Goal: Information Seeking & Learning: Compare options

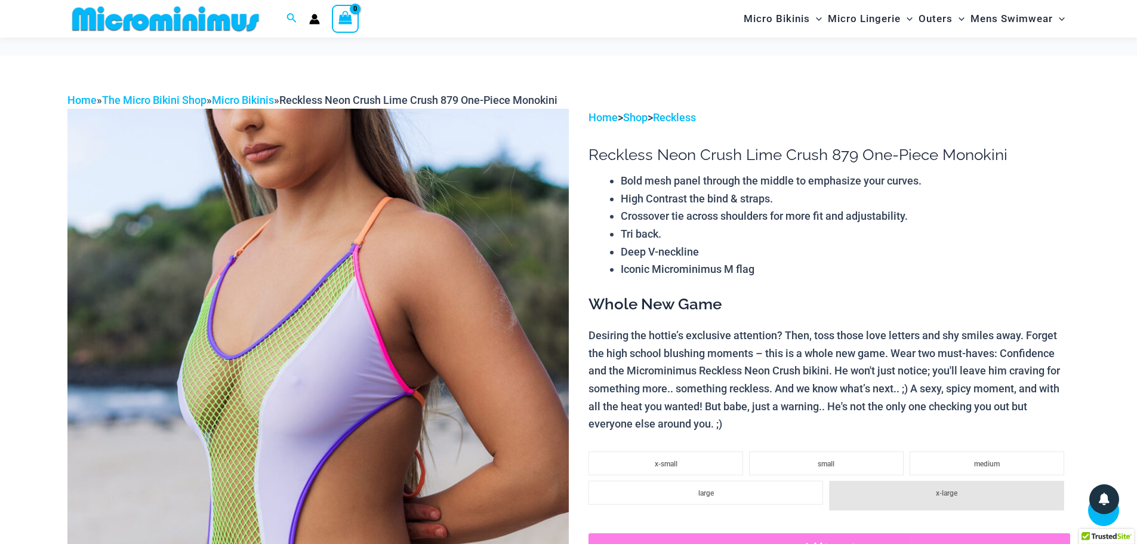
scroll to position [528, 0]
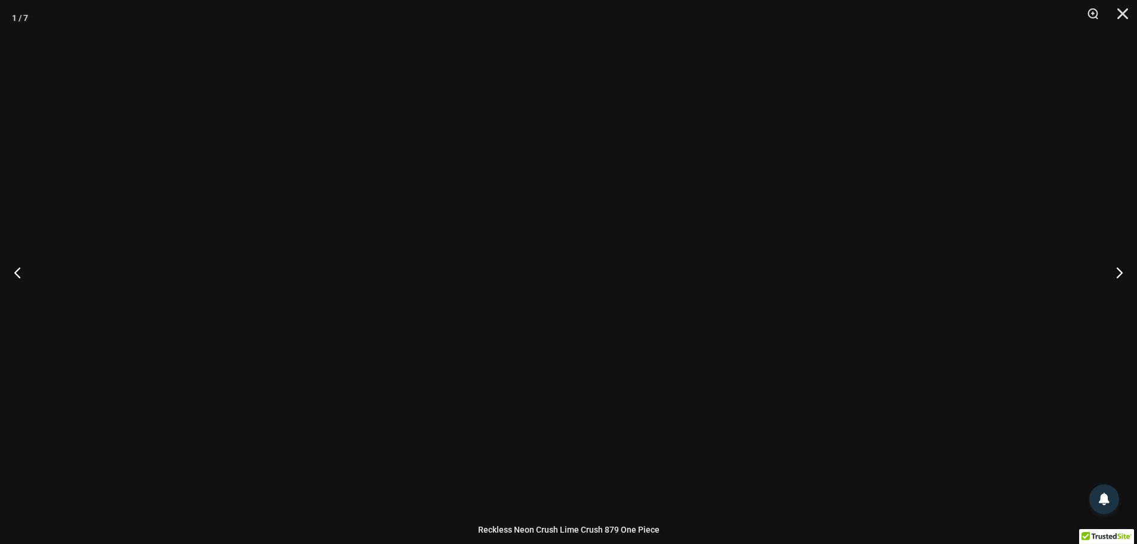
click at [537, 423] on img at bounding box center [568, 272] width 315 height 472
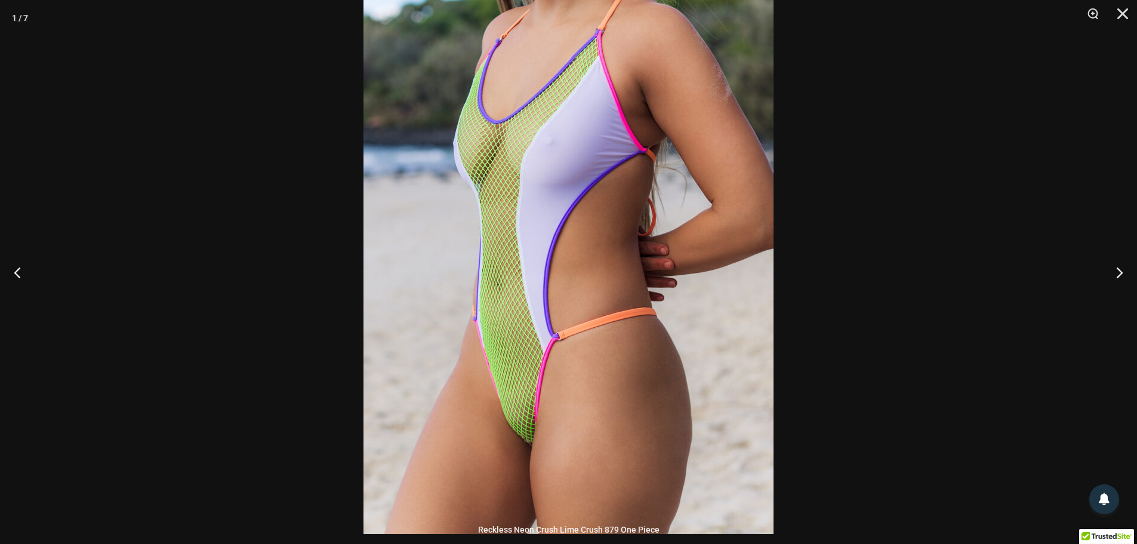
click at [854, 319] on div at bounding box center [568, 272] width 1137 height 544
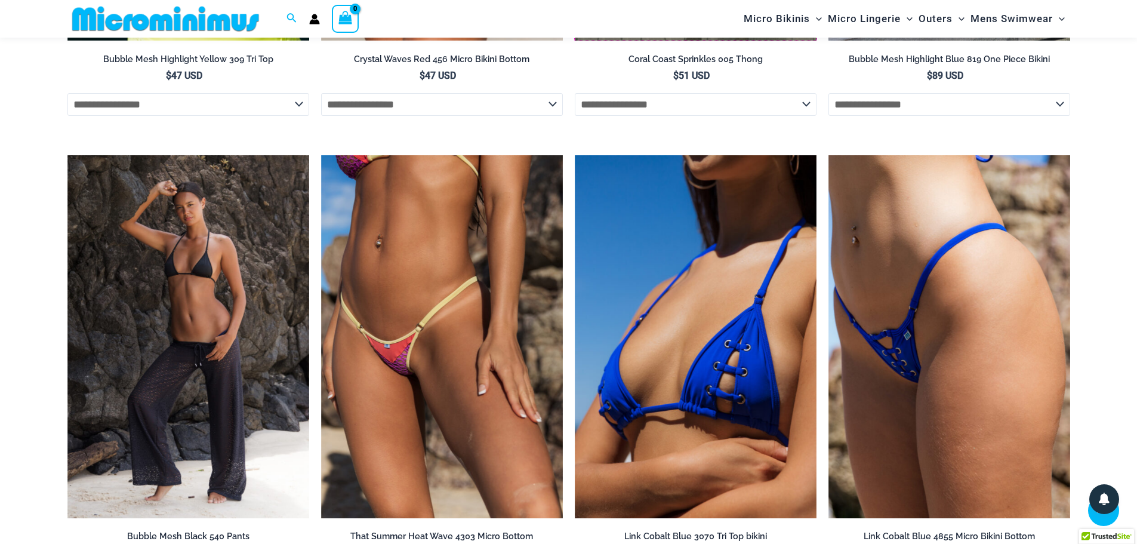
scroll to position [2677, 0]
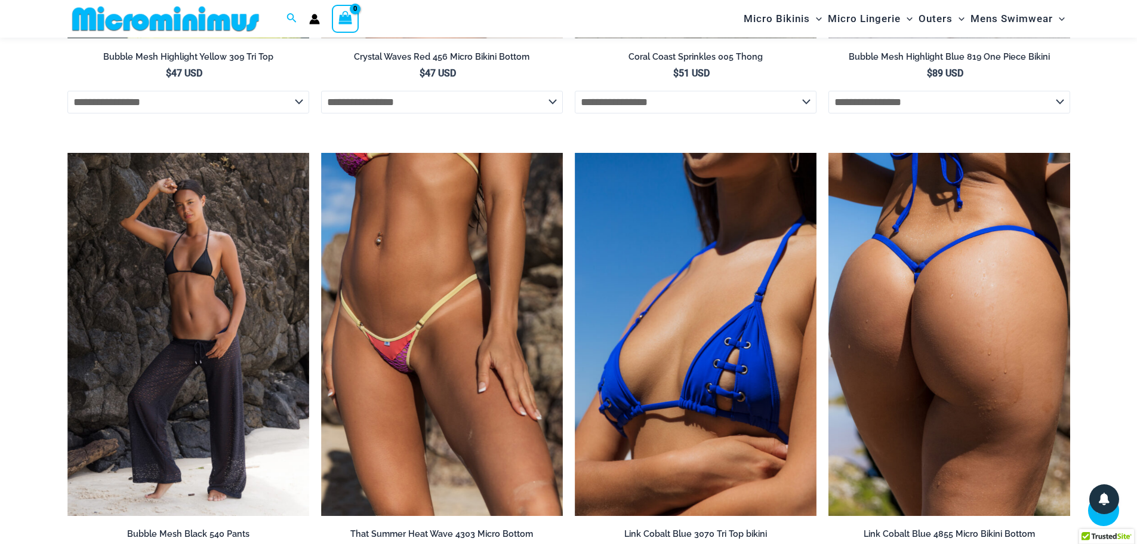
click at [955, 225] on img at bounding box center [950, 334] width 242 height 363
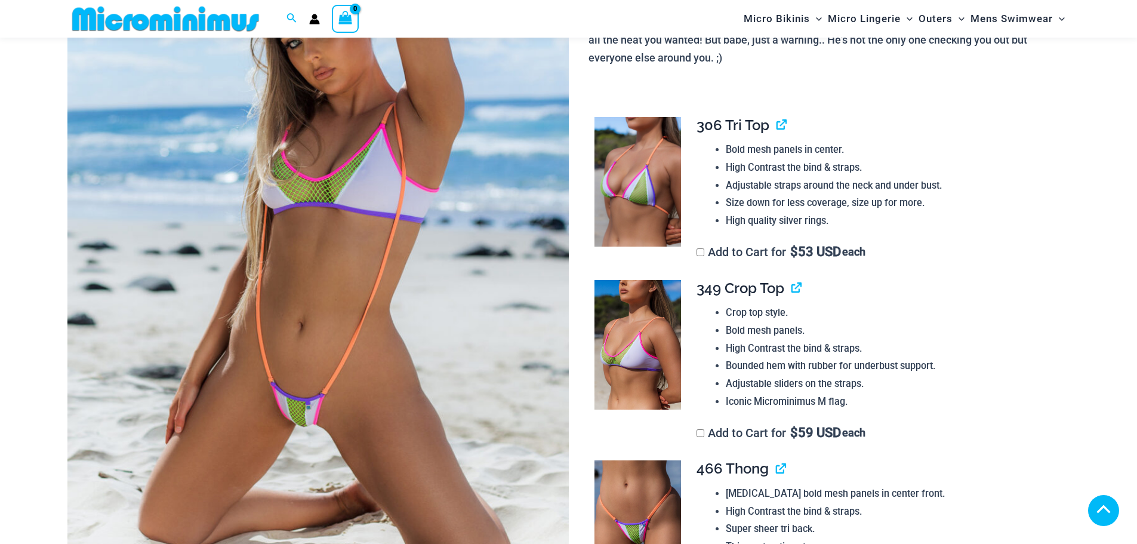
scroll to position [657, 0]
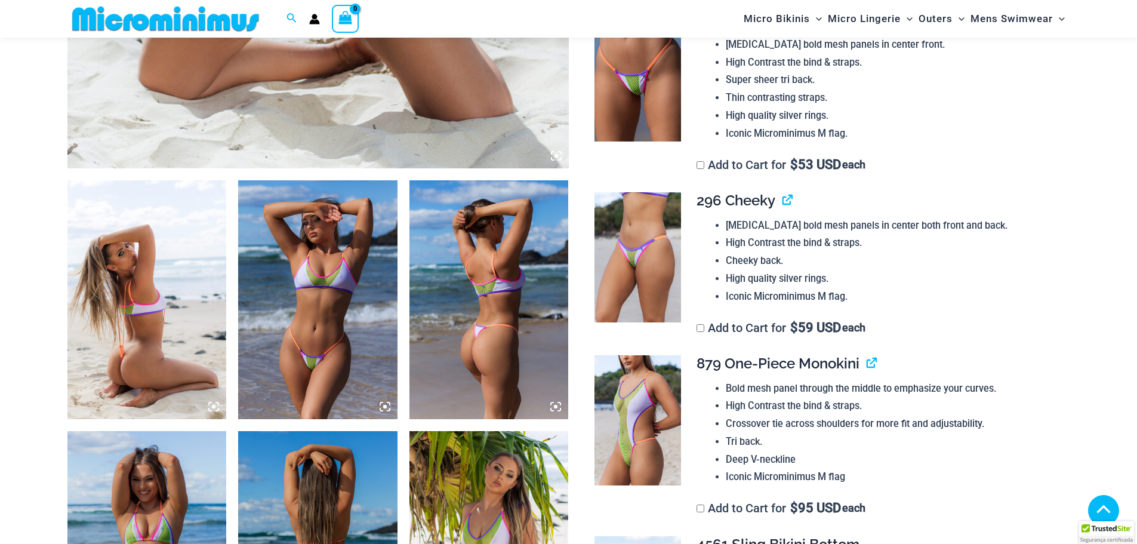
click at [165, 260] on img at bounding box center [146, 299] width 159 height 239
click at [161, 332] on img at bounding box center [146, 299] width 159 height 239
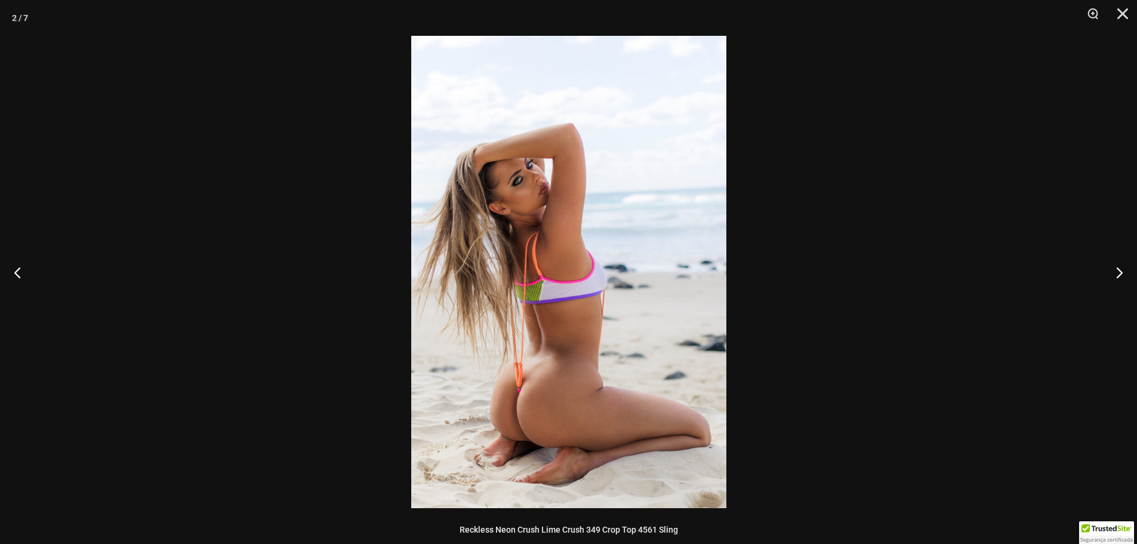
click at [576, 335] on img at bounding box center [568, 272] width 315 height 472
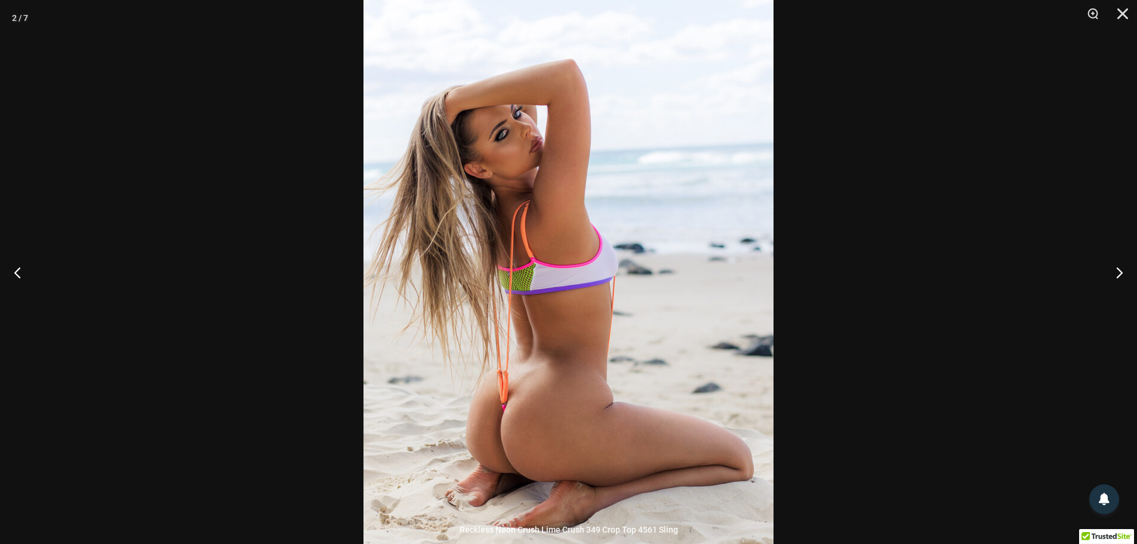
click at [593, 319] on img at bounding box center [569, 253] width 410 height 615
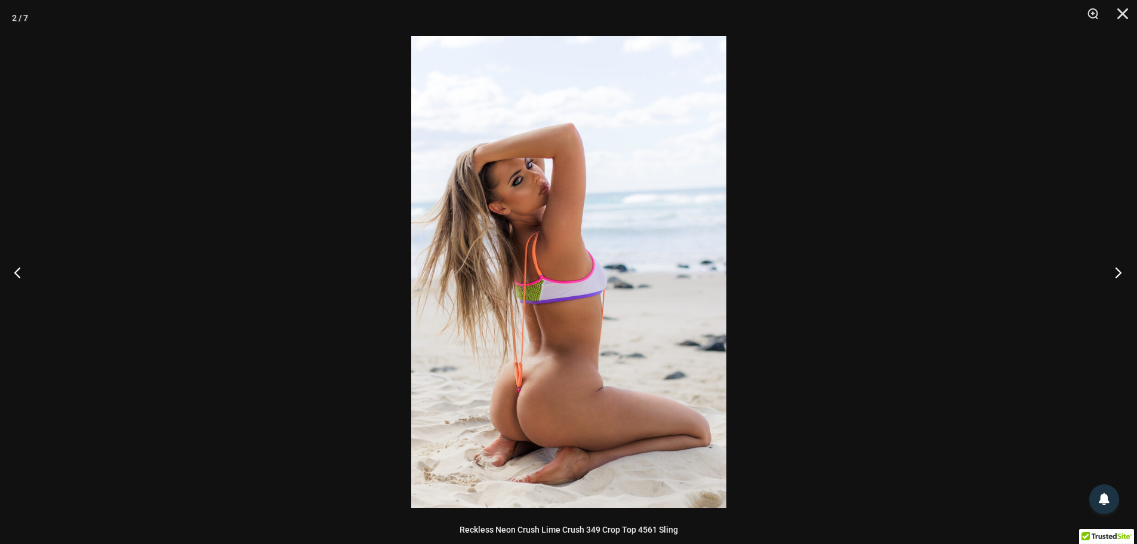
click at [1125, 269] on button "Next" at bounding box center [1115, 272] width 45 height 60
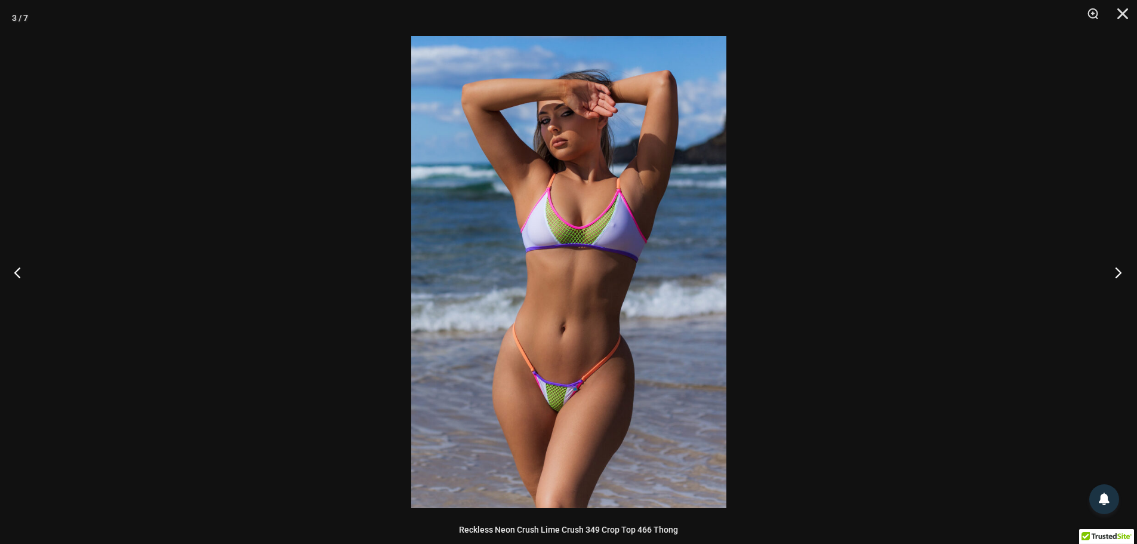
click at [1124, 271] on button "Next" at bounding box center [1115, 272] width 45 height 60
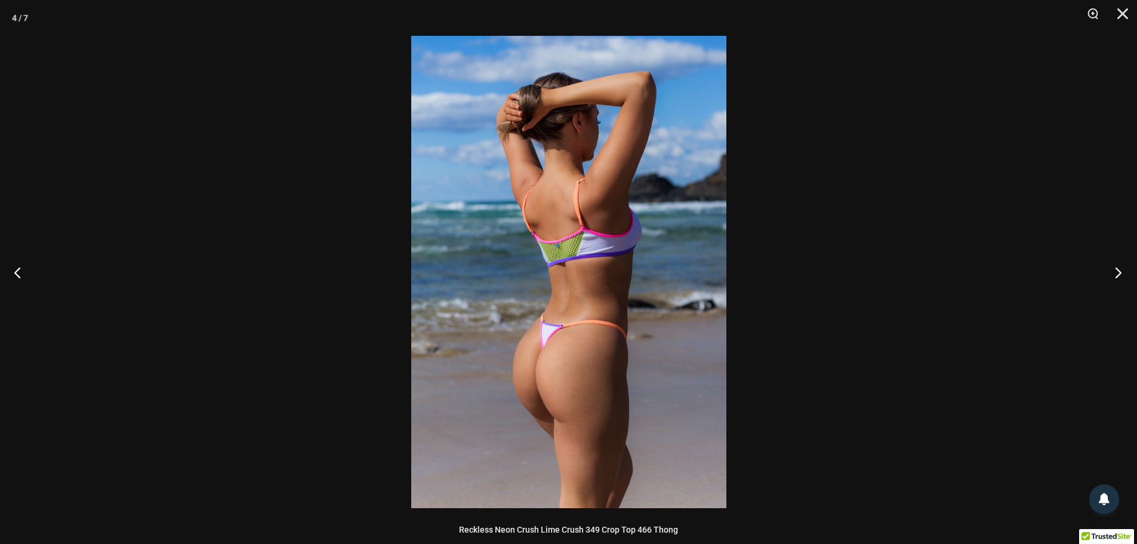
click at [1117, 272] on button "Next" at bounding box center [1115, 272] width 45 height 60
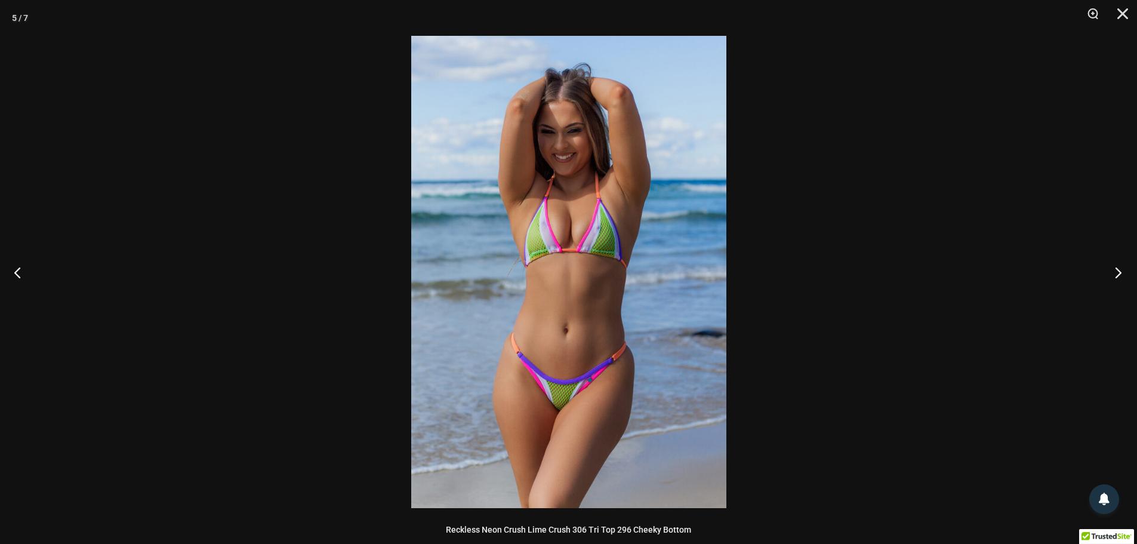
click at [1119, 264] on button "Next" at bounding box center [1115, 272] width 45 height 60
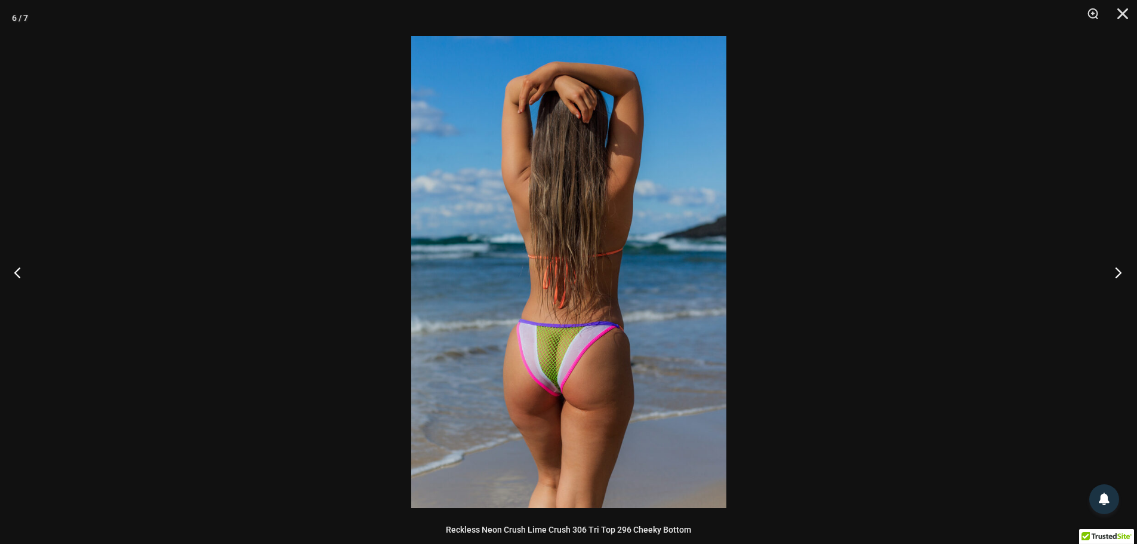
click at [1114, 270] on button "Next" at bounding box center [1115, 272] width 45 height 60
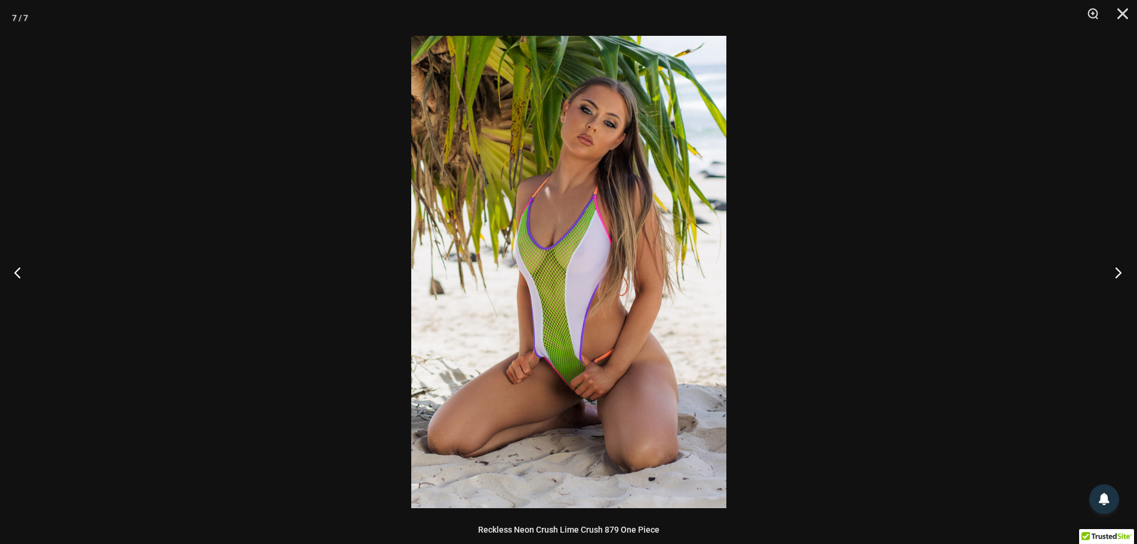
click at [1114, 270] on button "Next" at bounding box center [1115, 272] width 45 height 60
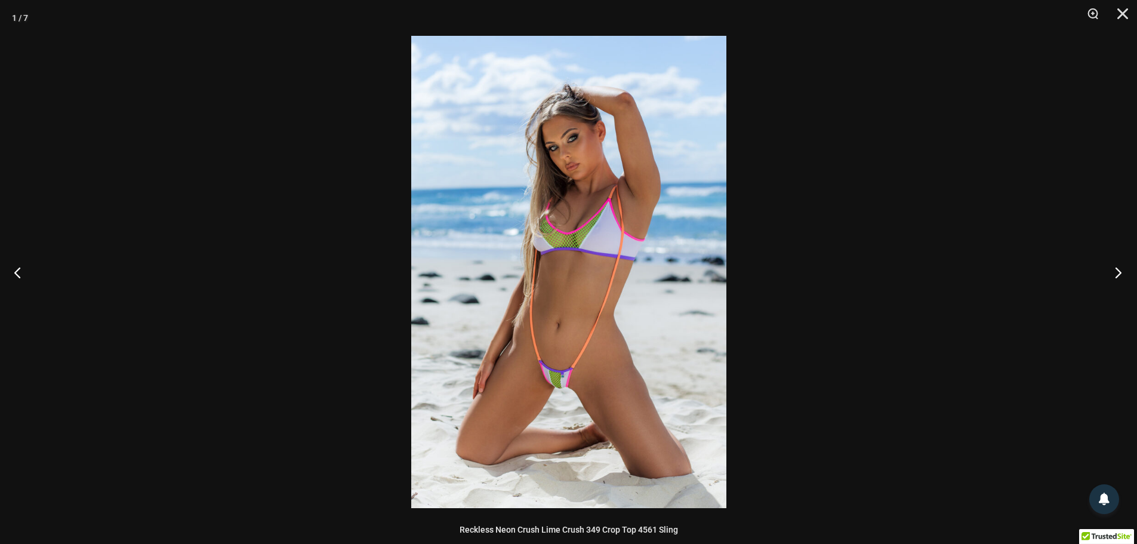
click at [1114, 270] on button "Next" at bounding box center [1115, 272] width 45 height 60
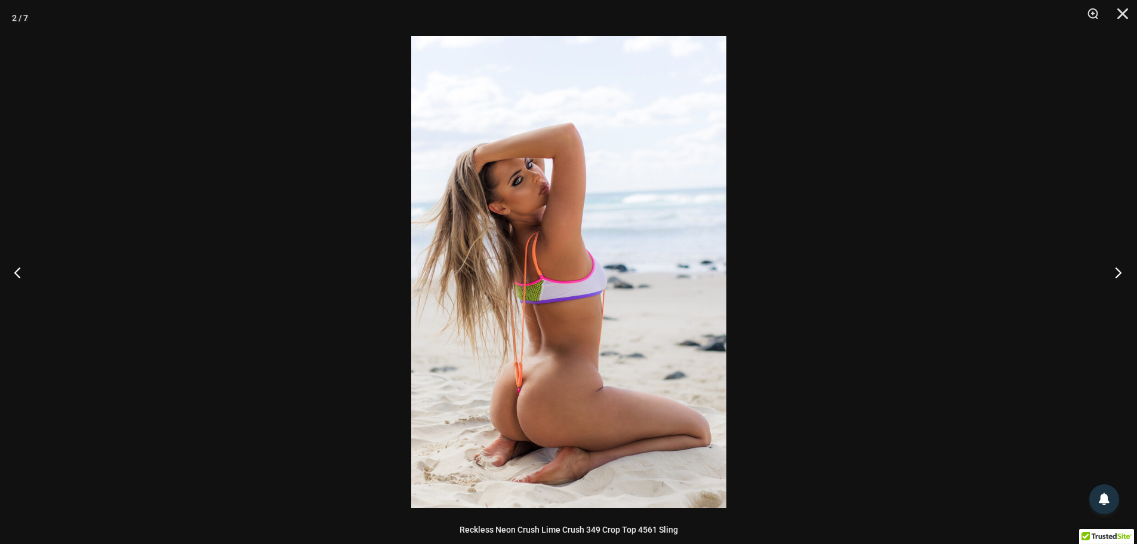
click at [1114, 270] on button "Next" at bounding box center [1115, 272] width 45 height 60
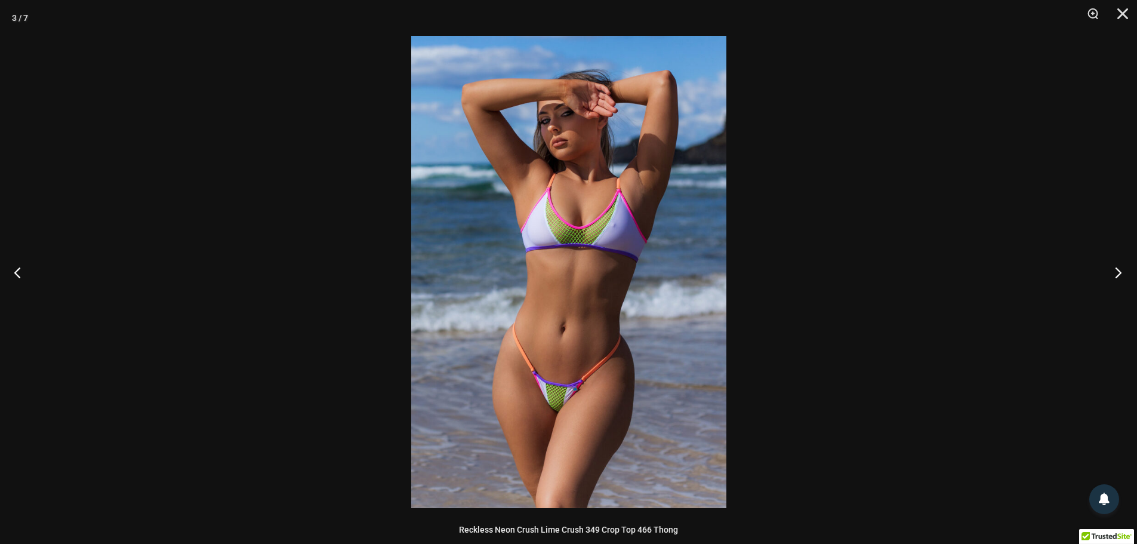
click at [1114, 270] on button "Next" at bounding box center [1115, 272] width 45 height 60
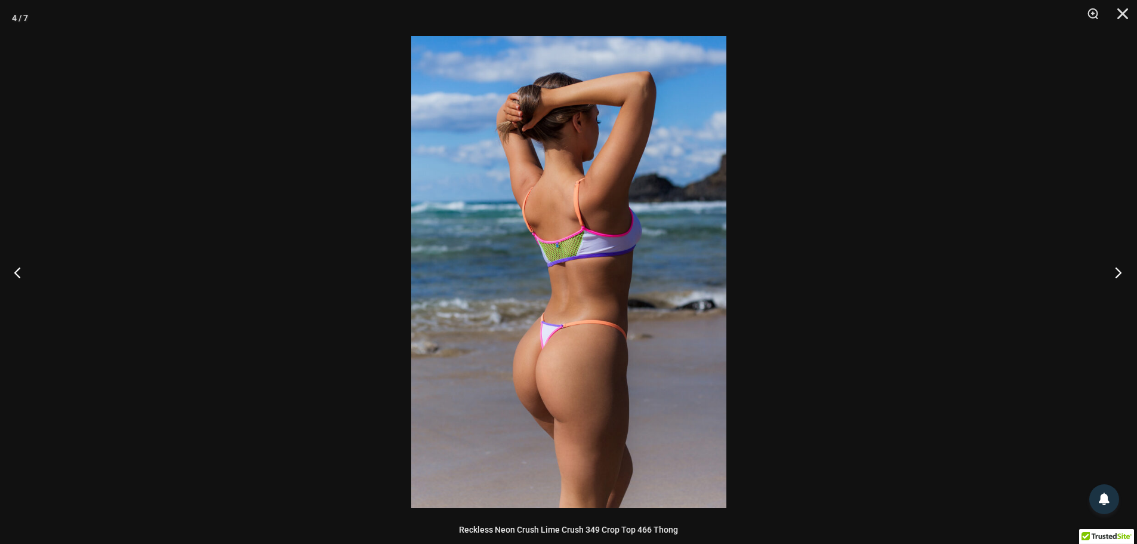
click at [1114, 270] on button "Next" at bounding box center [1115, 272] width 45 height 60
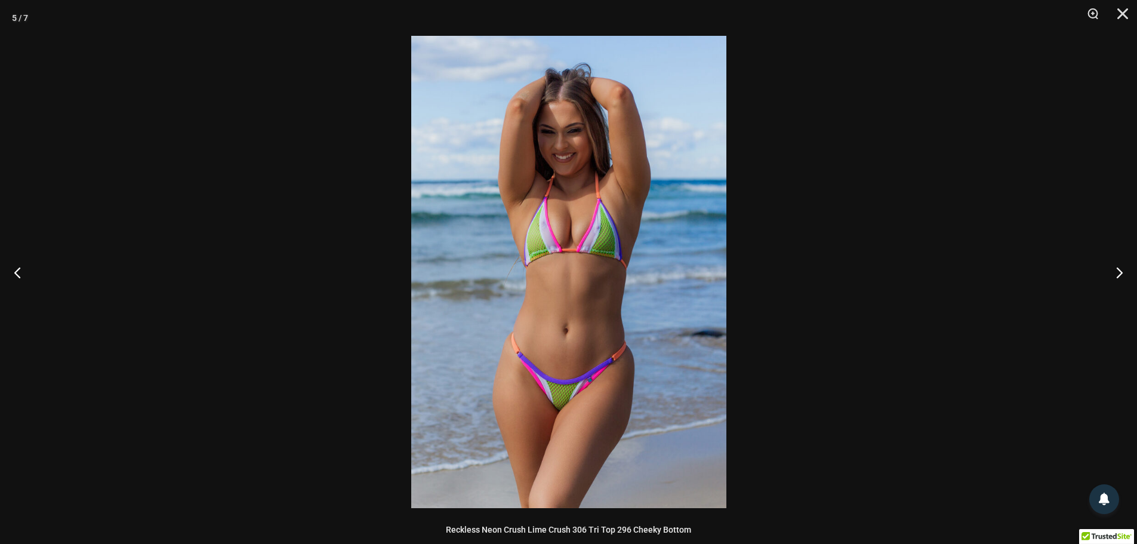
click at [994, 252] on div at bounding box center [568, 272] width 1137 height 544
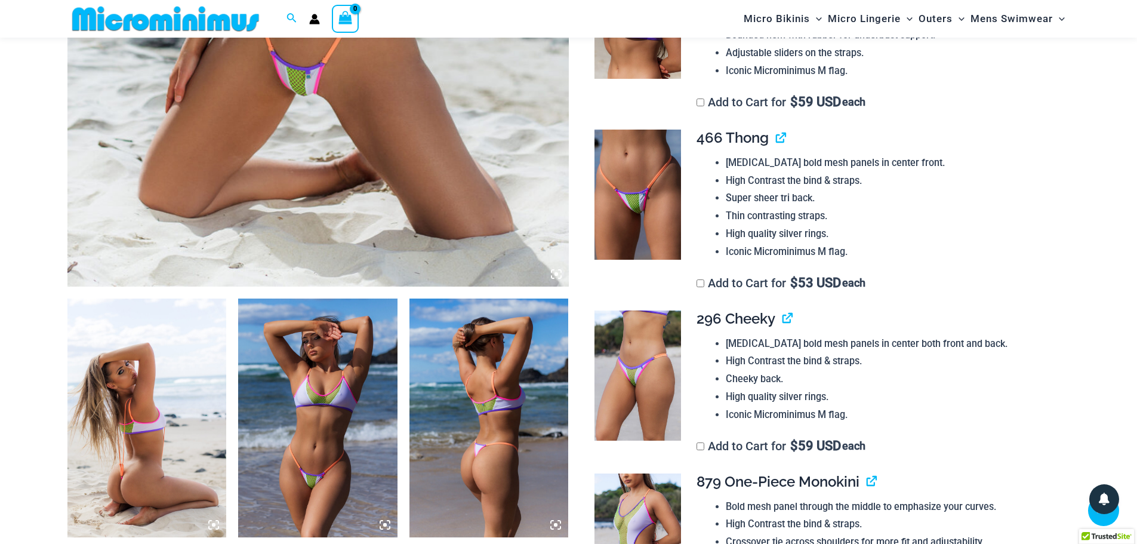
scroll to position [537, 0]
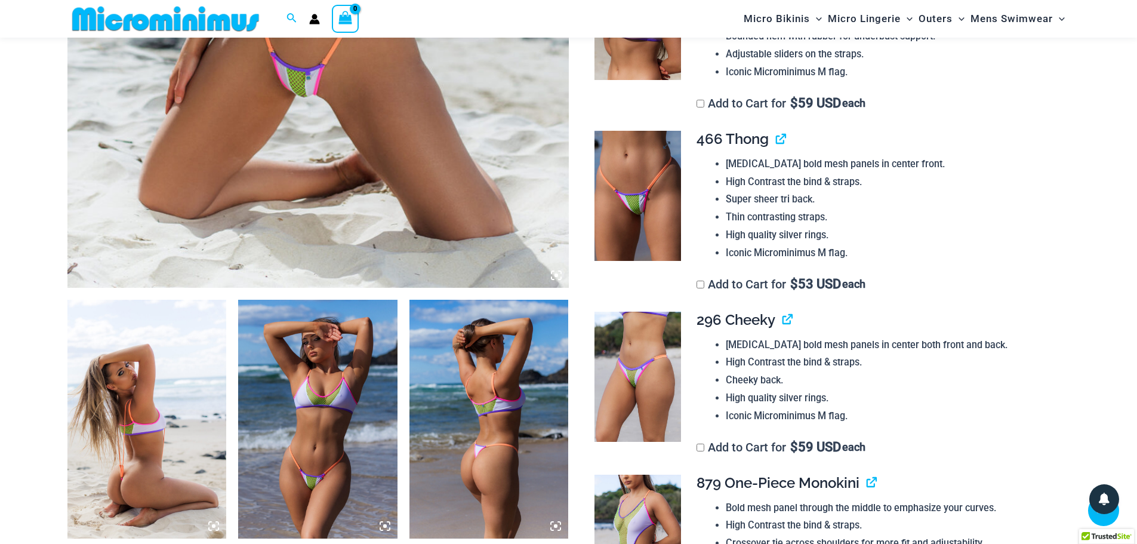
click at [649, 207] on img at bounding box center [638, 196] width 87 height 130
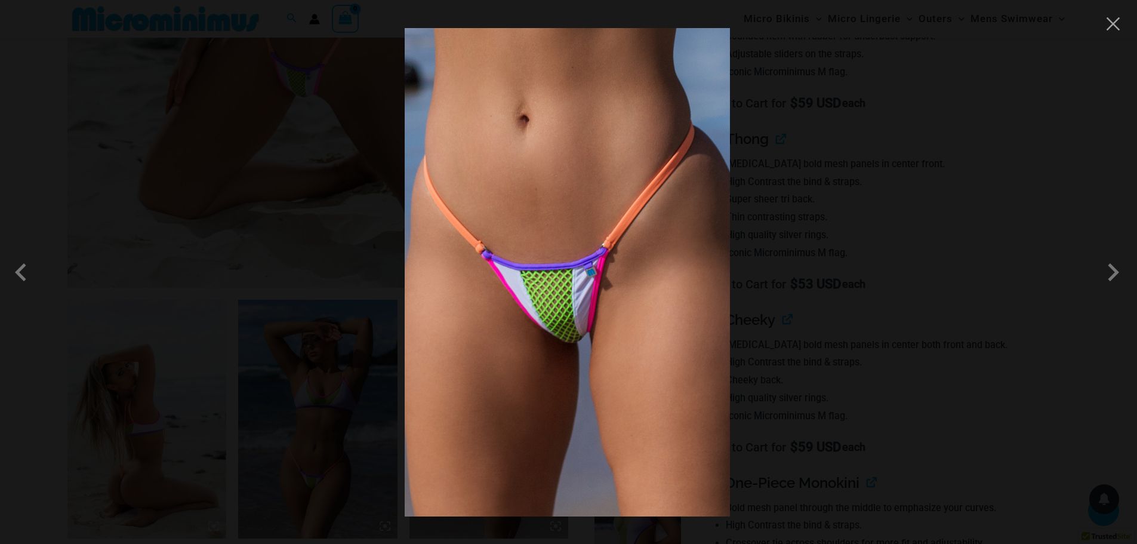
click at [860, 266] on div at bounding box center [568, 272] width 1137 height 544
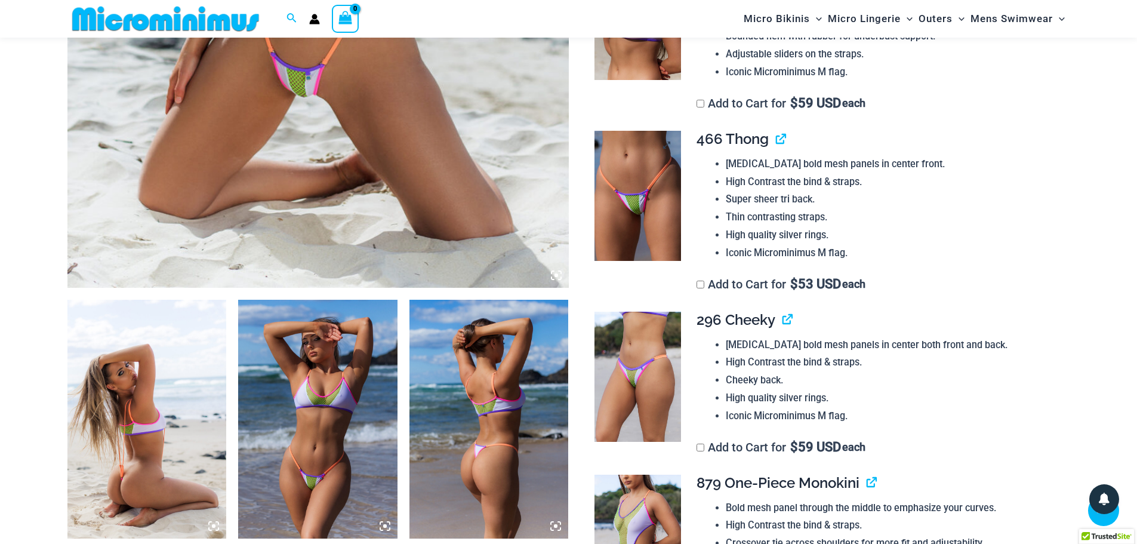
click at [634, 195] on img at bounding box center [638, 196] width 87 height 130
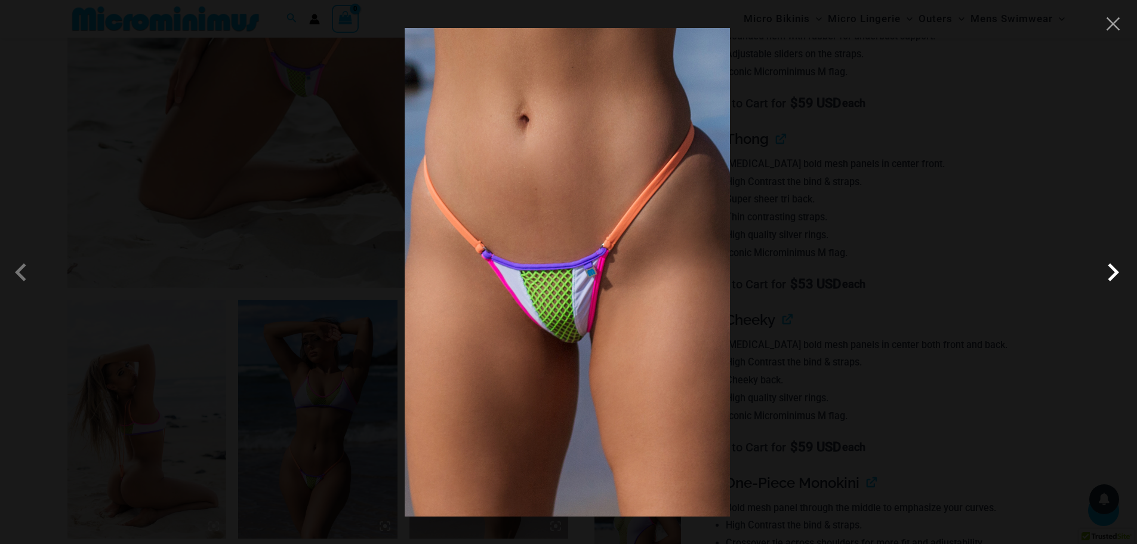
click at [1114, 279] on span at bounding box center [1114, 272] width 36 height 36
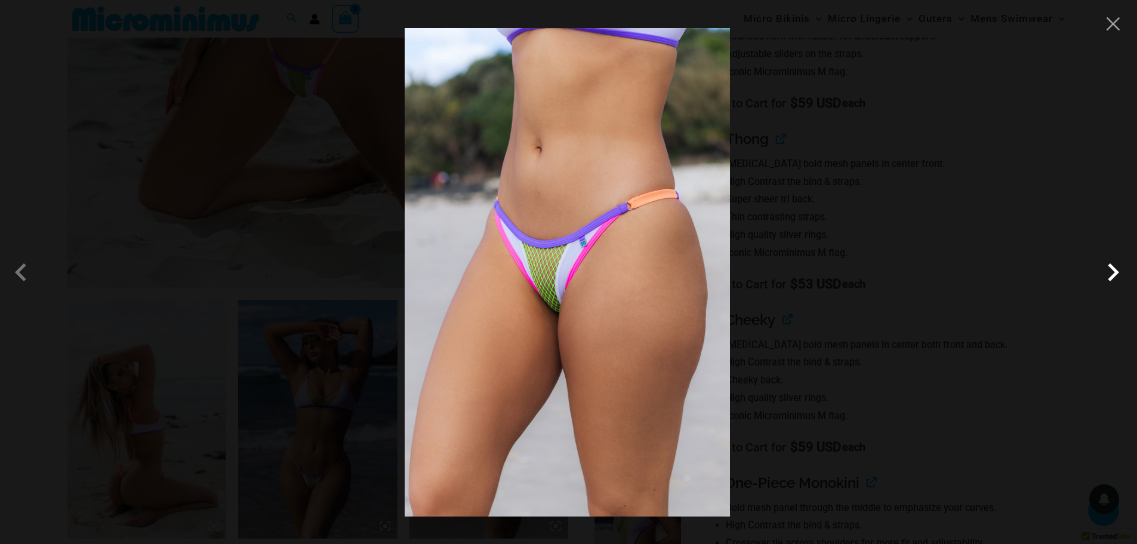
click at [1114, 279] on span at bounding box center [1114, 272] width 36 height 36
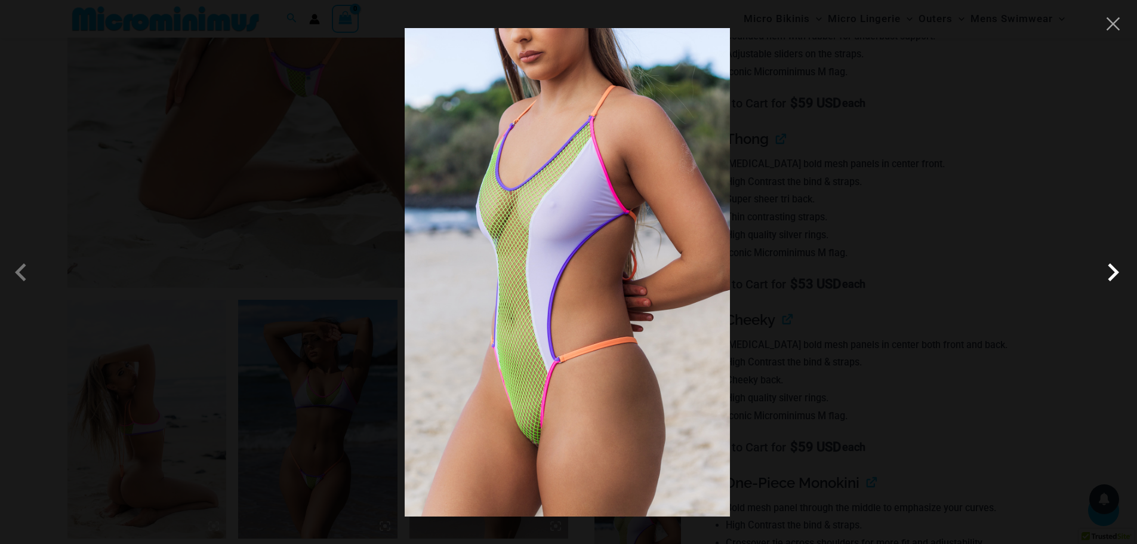
click at [1114, 279] on span at bounding box center [1114, 272] width 36 height 36
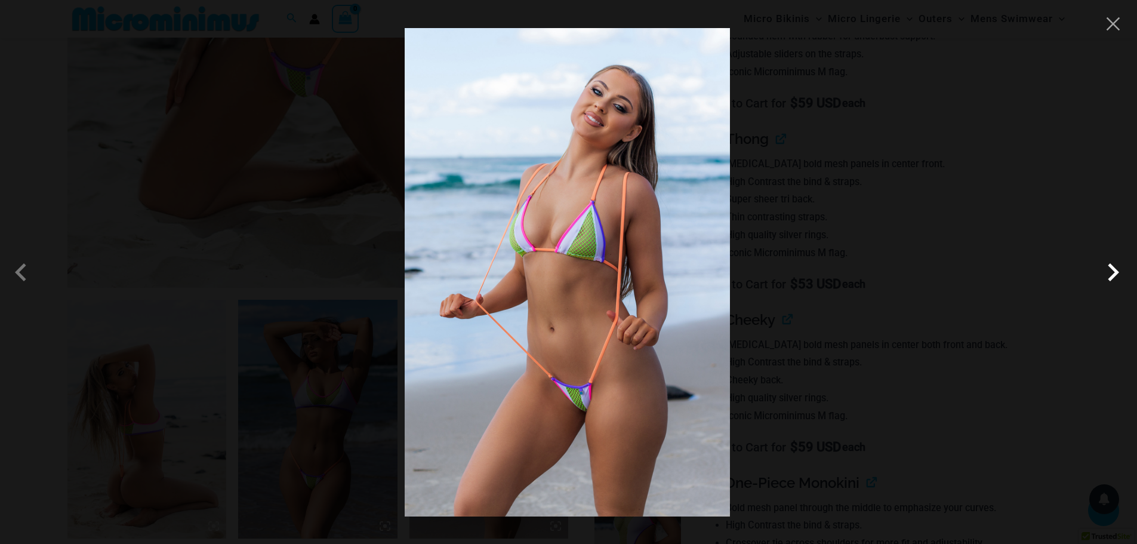
click at [1109, 267] on span at bounding box center [1114, 272] width 36 height 36
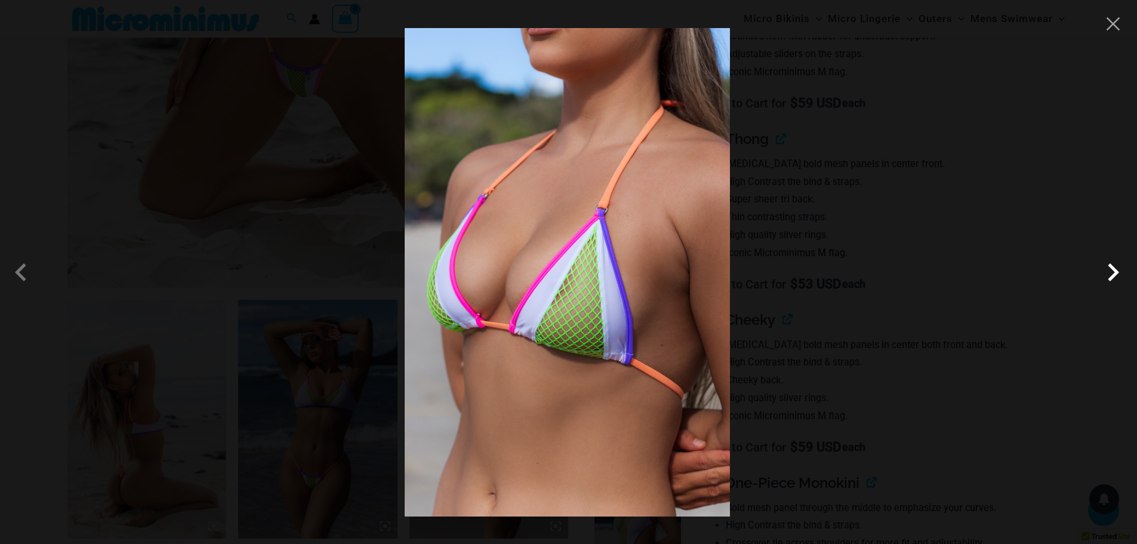
click at [1109, 267] on span at bounding box center [1114, 272] width 36 height 36
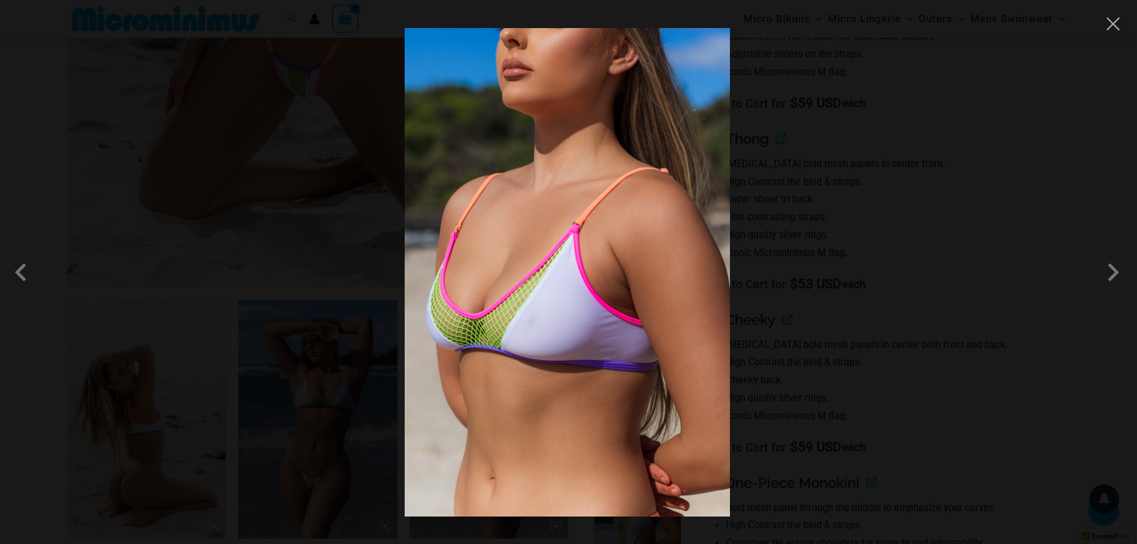
click at [1013, 229] on div at bounding box center [568, 272] width 1137 height 544
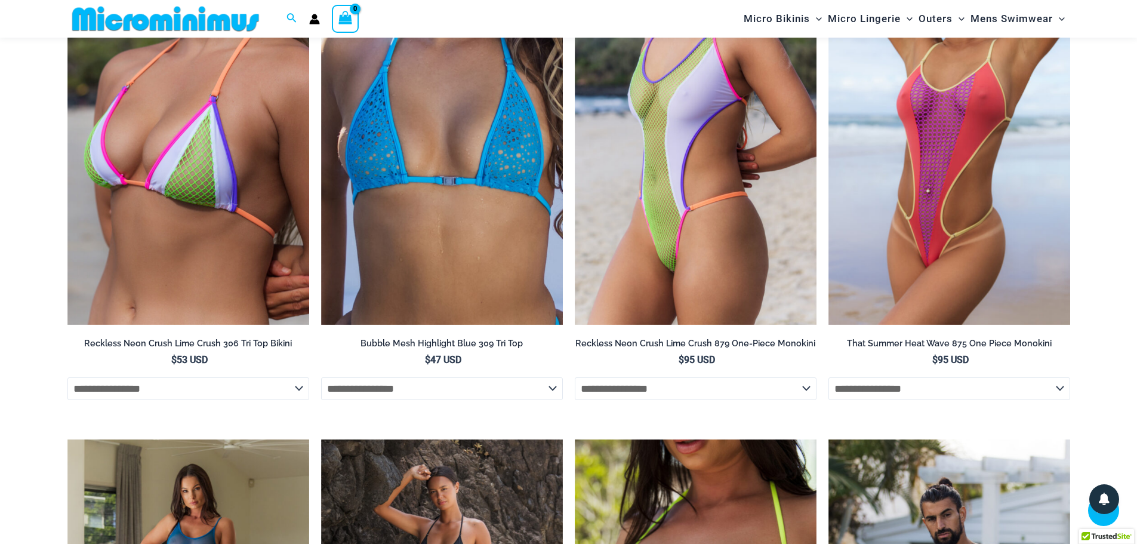
scroll to position [4000, 0]
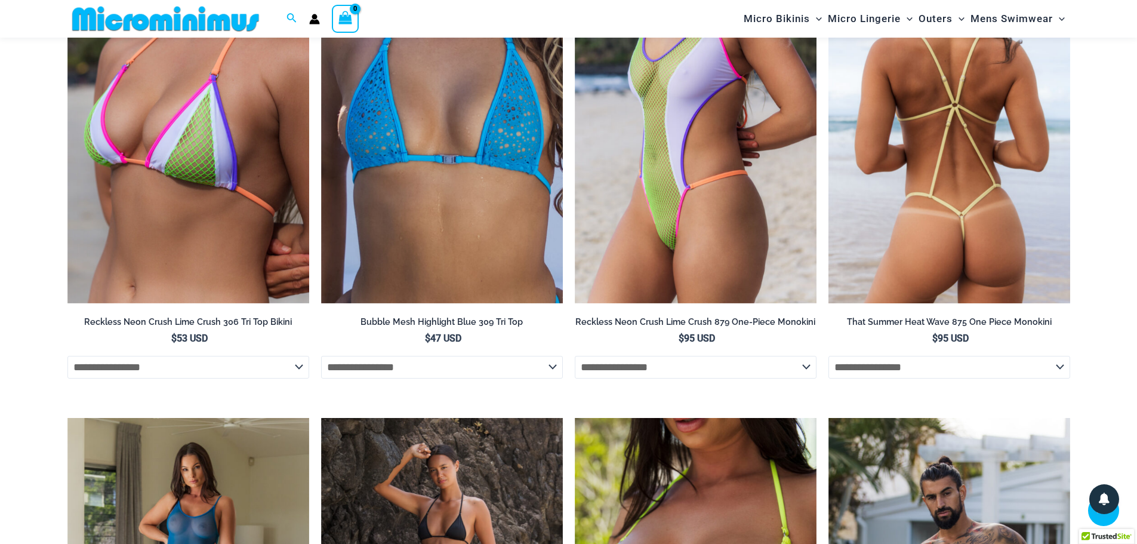
click at [953, 161] on img at bounding box center [950, 122] width 242 height 363
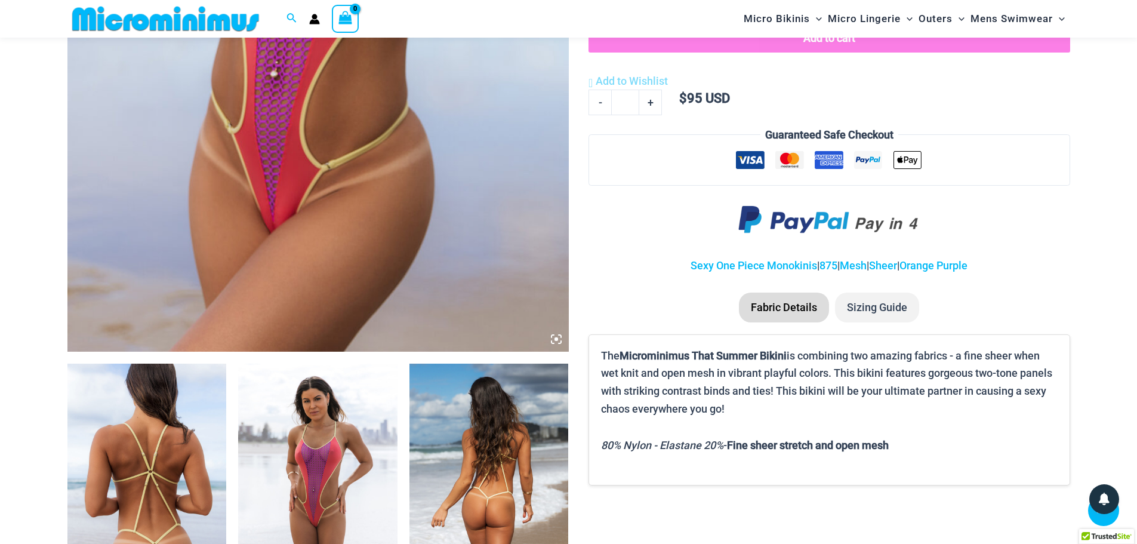
scroll to position [528, 0]
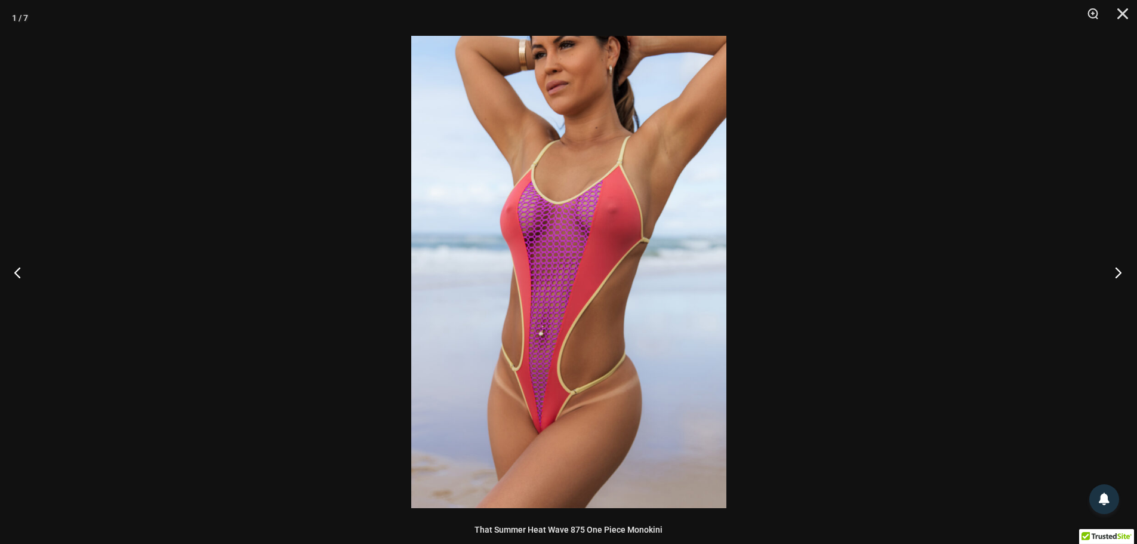
click at [1112, 273] on button "Next" at bounding box center [1115, 272] width 45 height 60
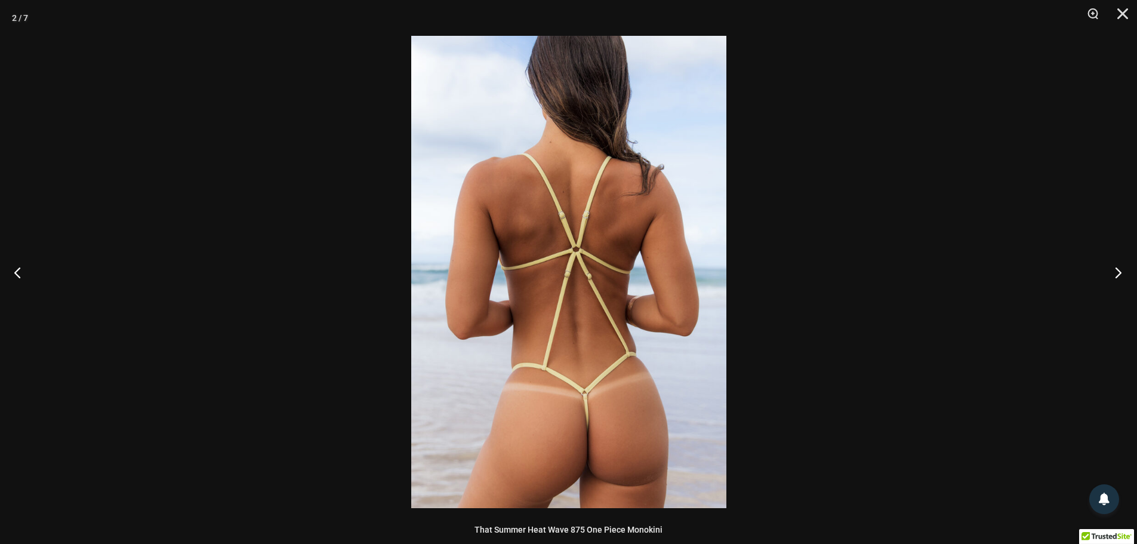
click at [1117, 274] on button "Next" at bounding box center [1115, 272] width 45 height 60
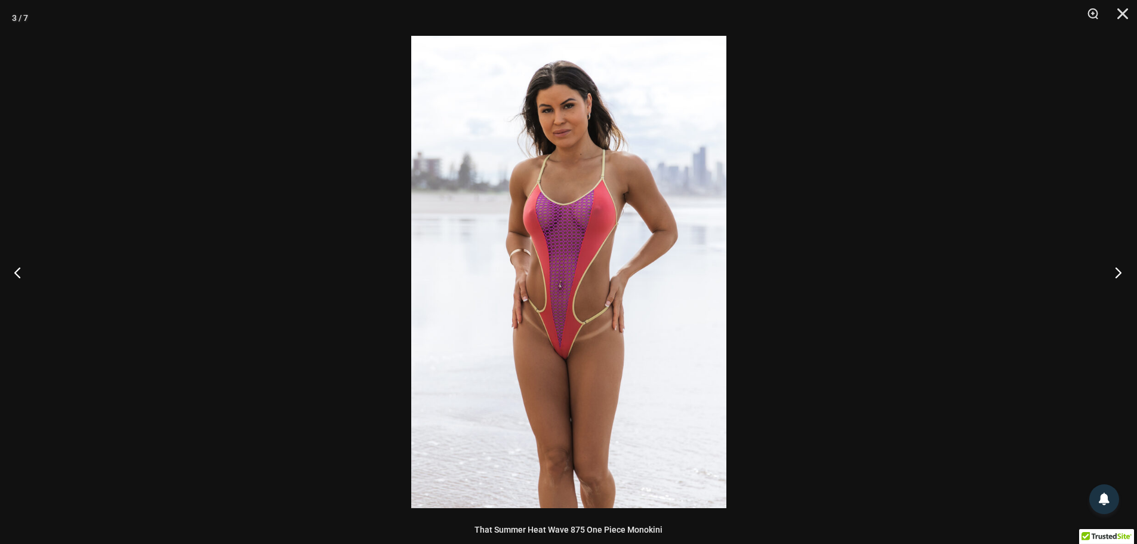
click at [1117, 274] on button "Next" at bounding box center [1115, 272] width 45 height 60
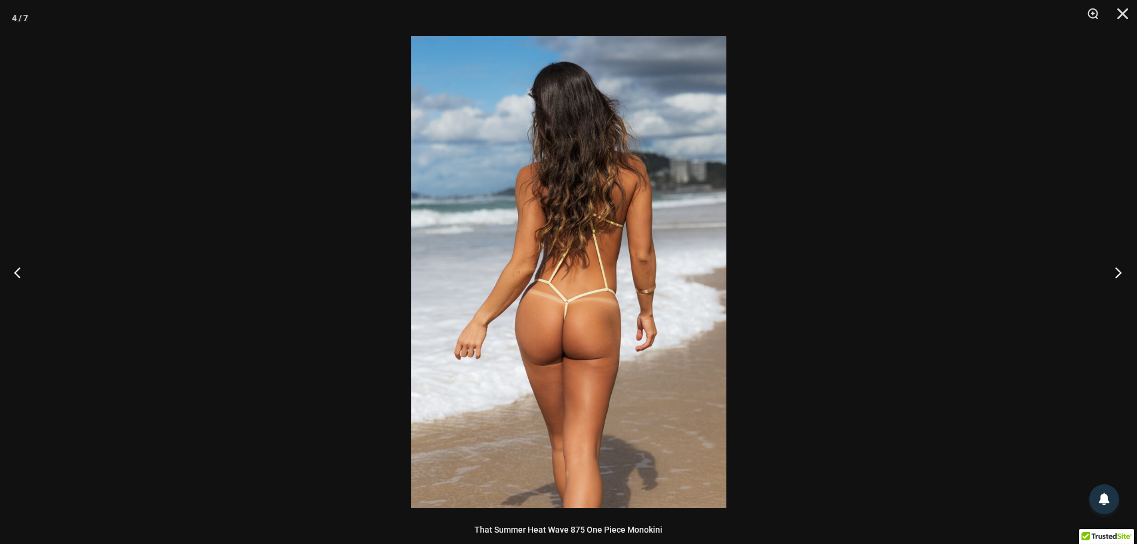
click at [1117, 274] on button "Next" at bounding box center [1115, 272] width 45 height 60
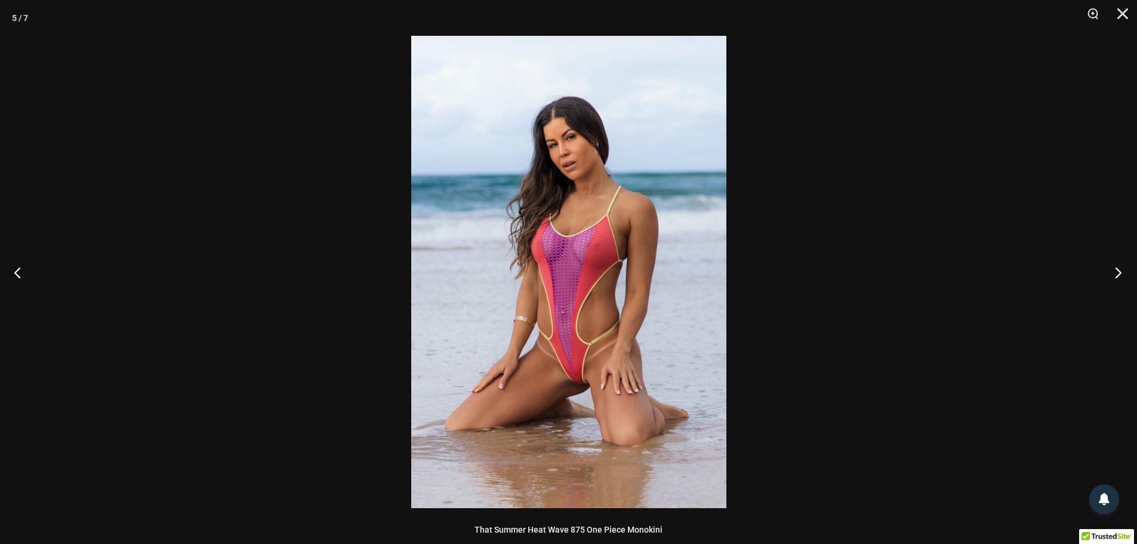
click at [1117, 274] on button "Next" at bounding box center [1115, 272] width 45 height 60
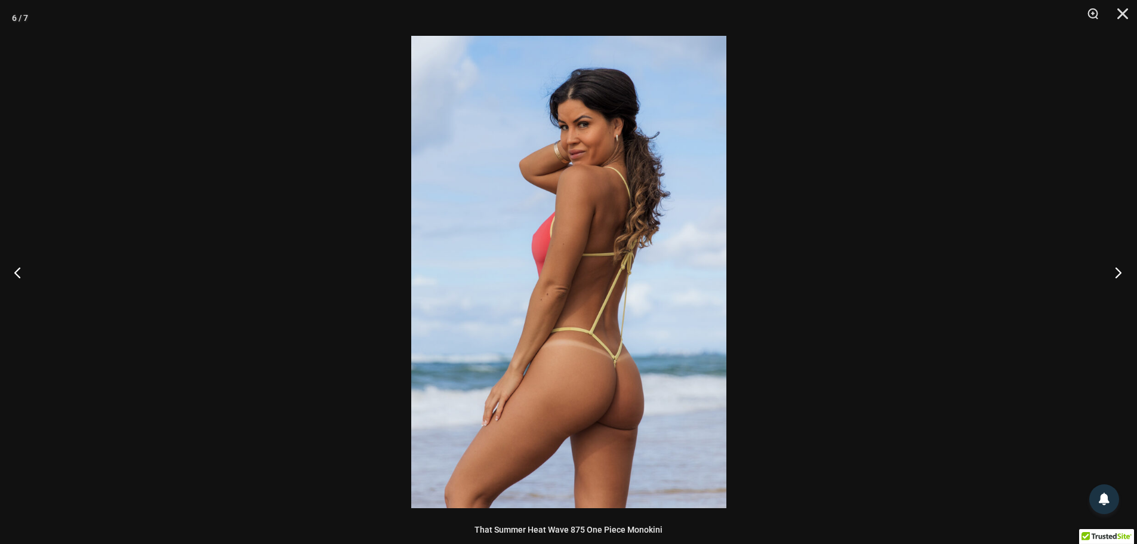
click at [1117, 274] on button "Next" at bounding box center [1115, 272] width 45 height 60
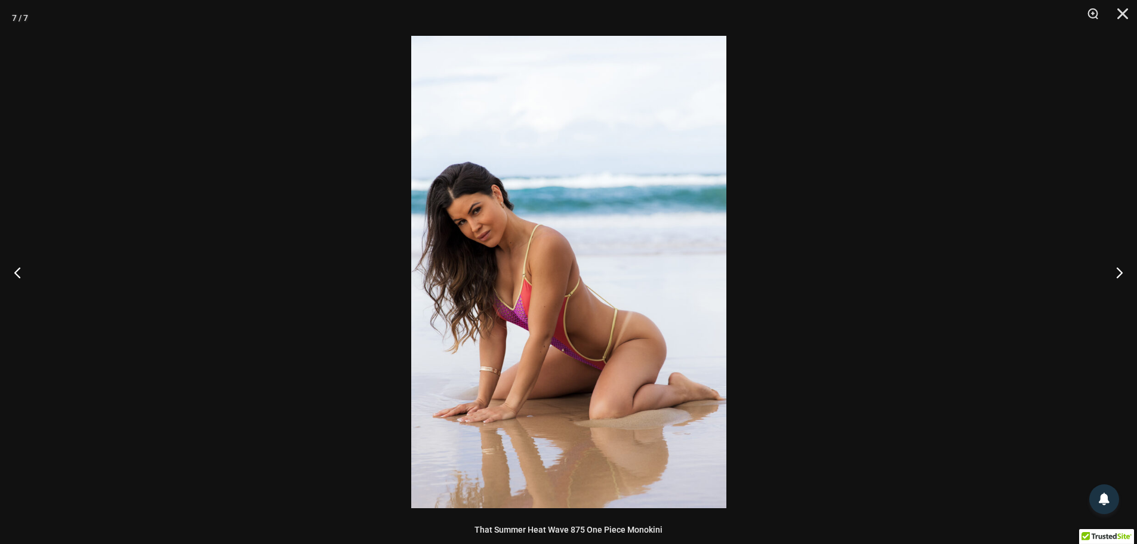
click at [998, 259] on div at bounding box center [568, 272] width 1137 height 544
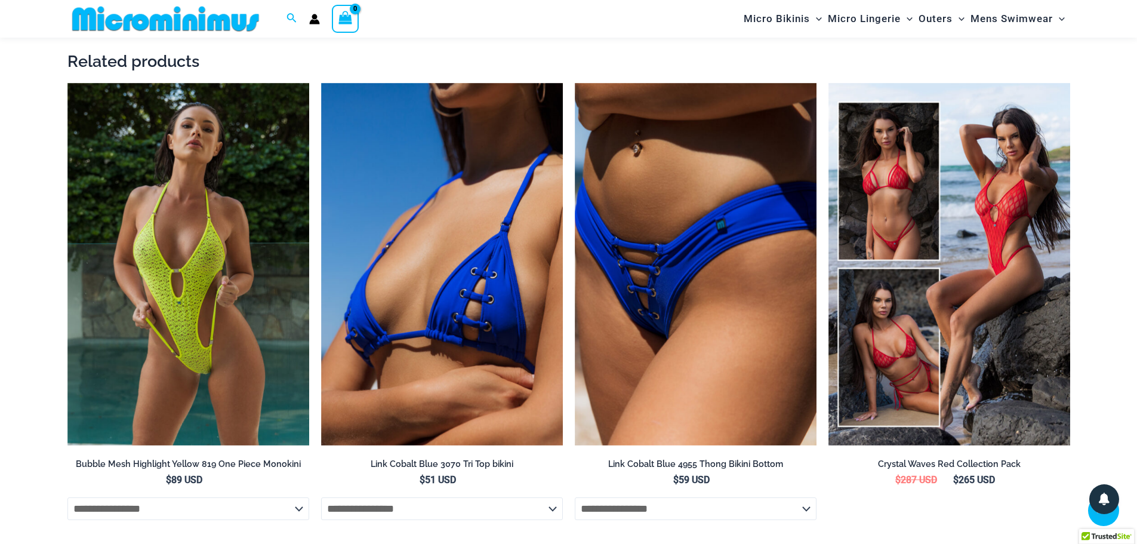
scroll to position [1842, 0]
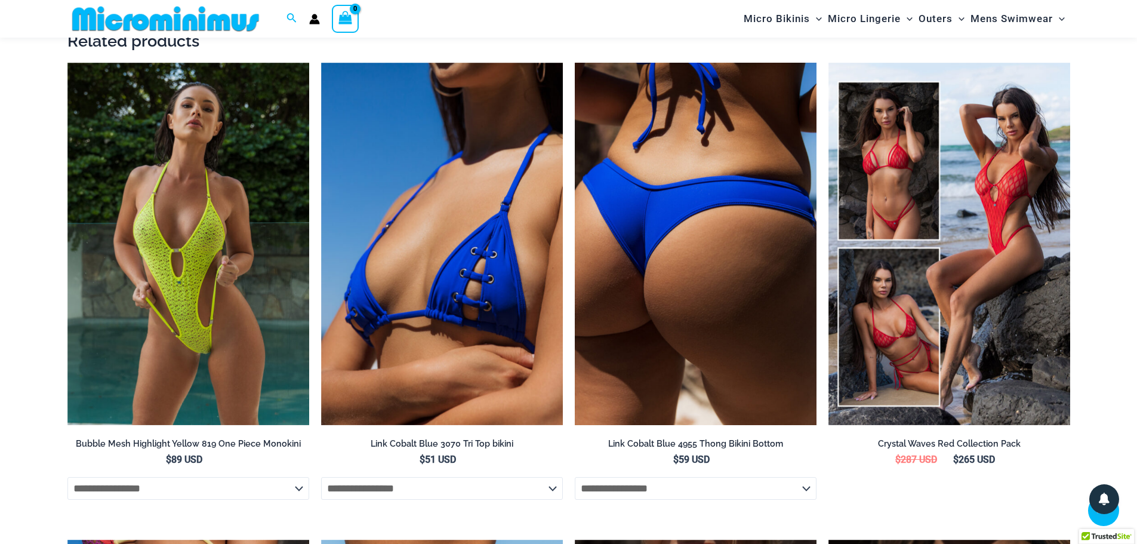
click at [779, 235] on img at bounding box center [696, 244] width 242 height 363
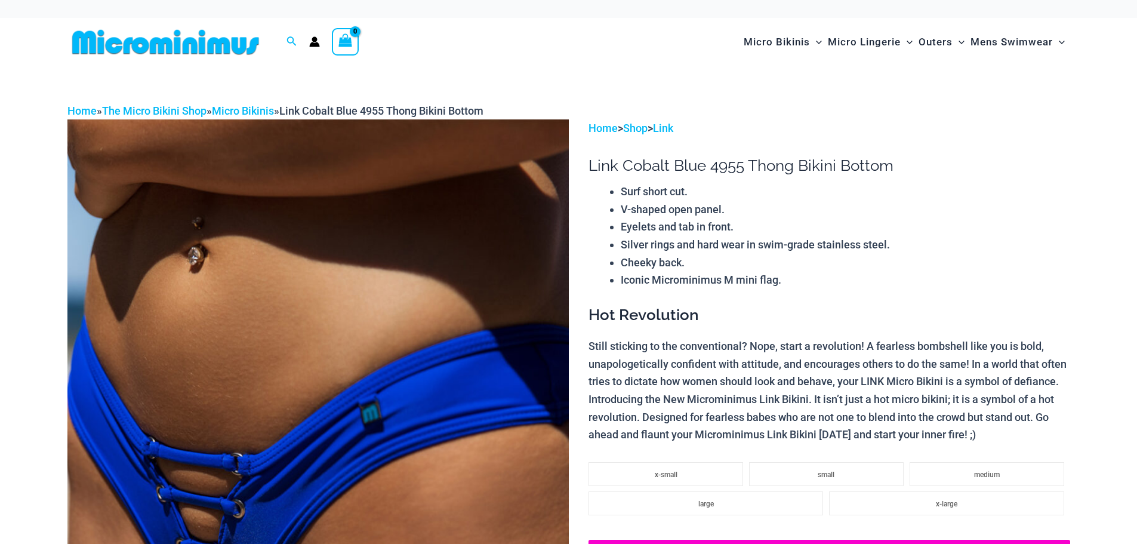
click at [312, 253] on img at bounding box center [318, 495] width 502 height 752
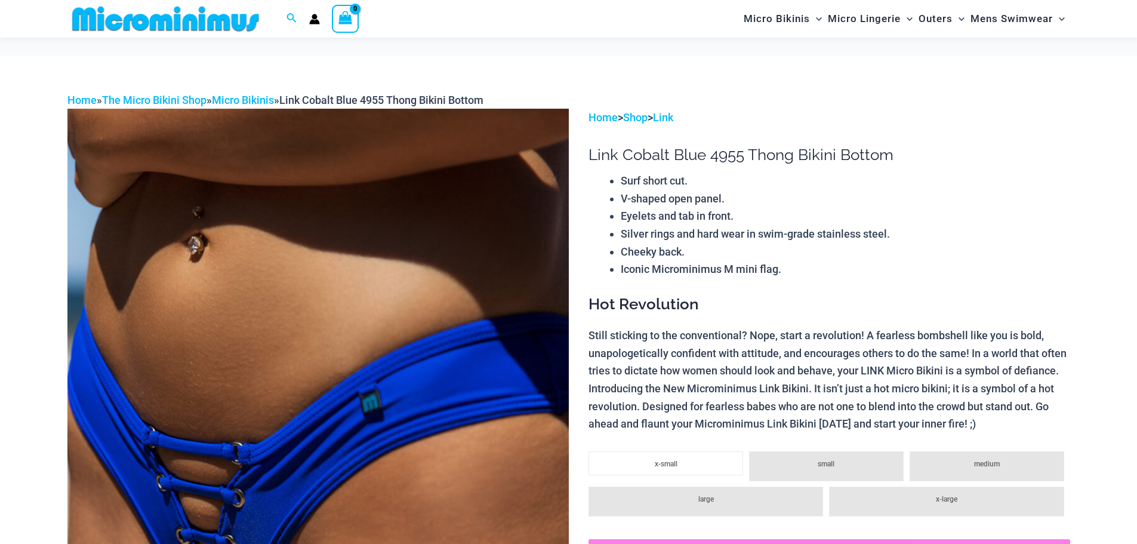
scroll to position [119, 0]
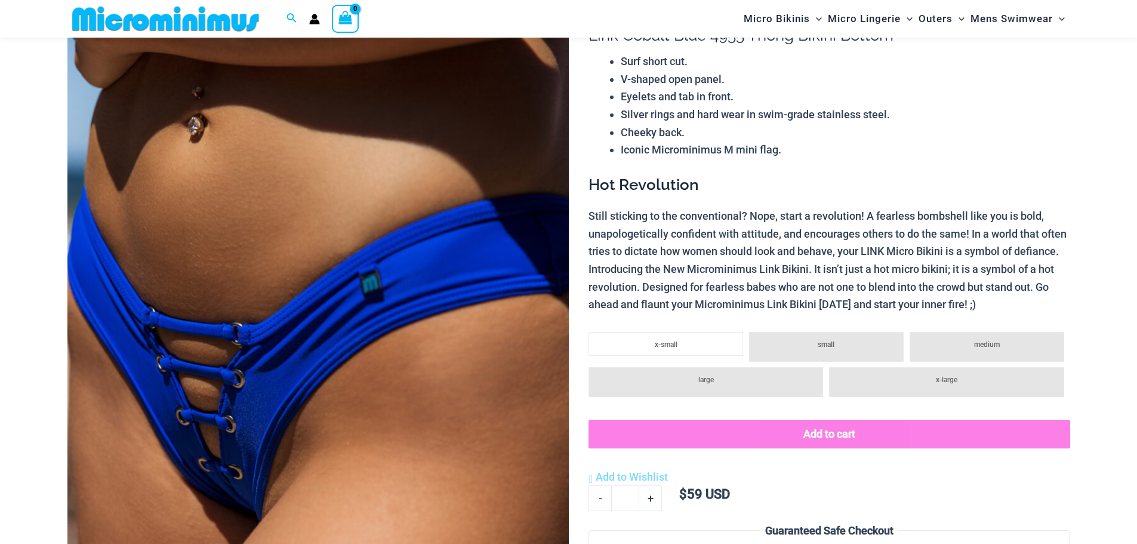
click at [370, 243] on img at bounding box center [318, 365] width 502 height 752
click at [371, 245] on img at bounding box center [318, 365] width 502 height 752
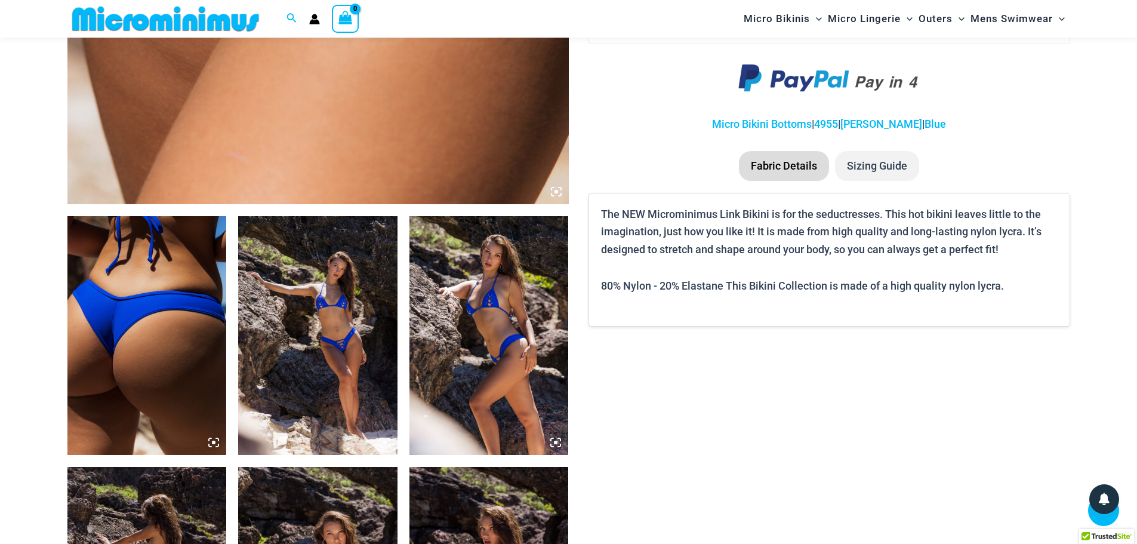
scroll to position [716, 0]
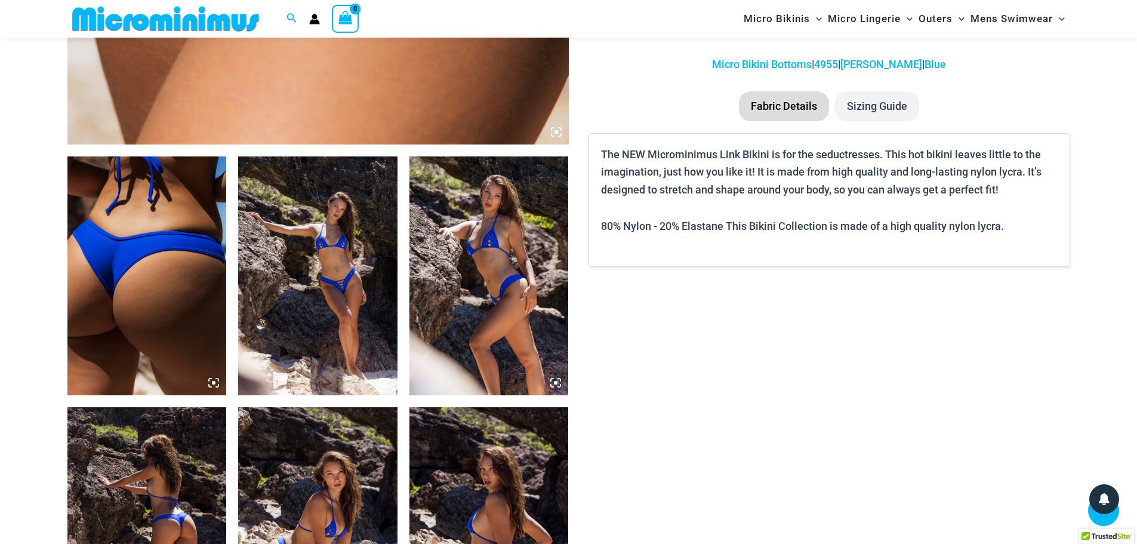
click at [193, 260] on img at bounding box center [146, 275] width 159 height 239
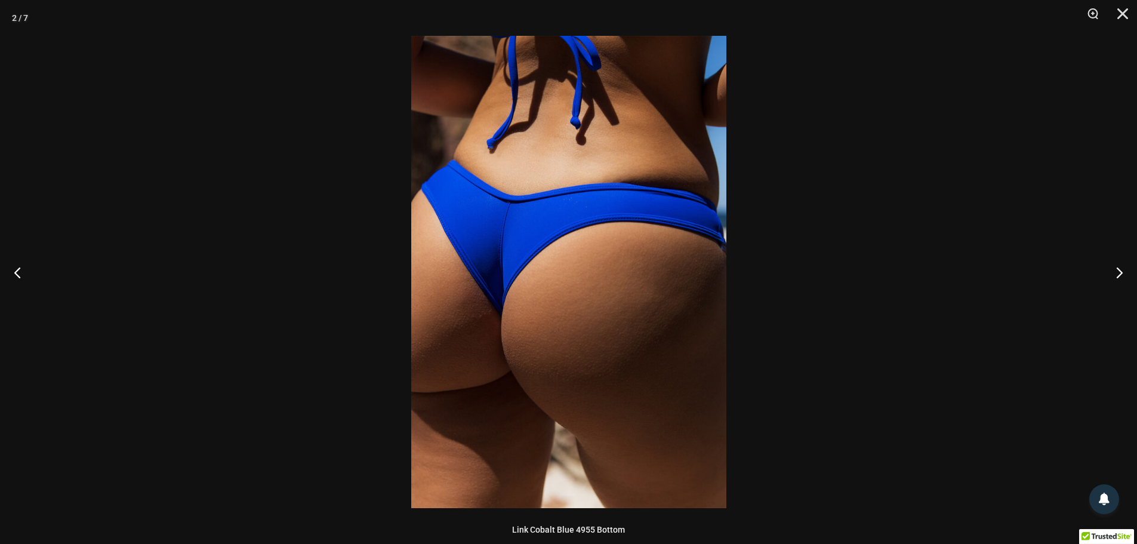
click at [636, 273] on img at bounding box center [568, 272] width 315 height 472
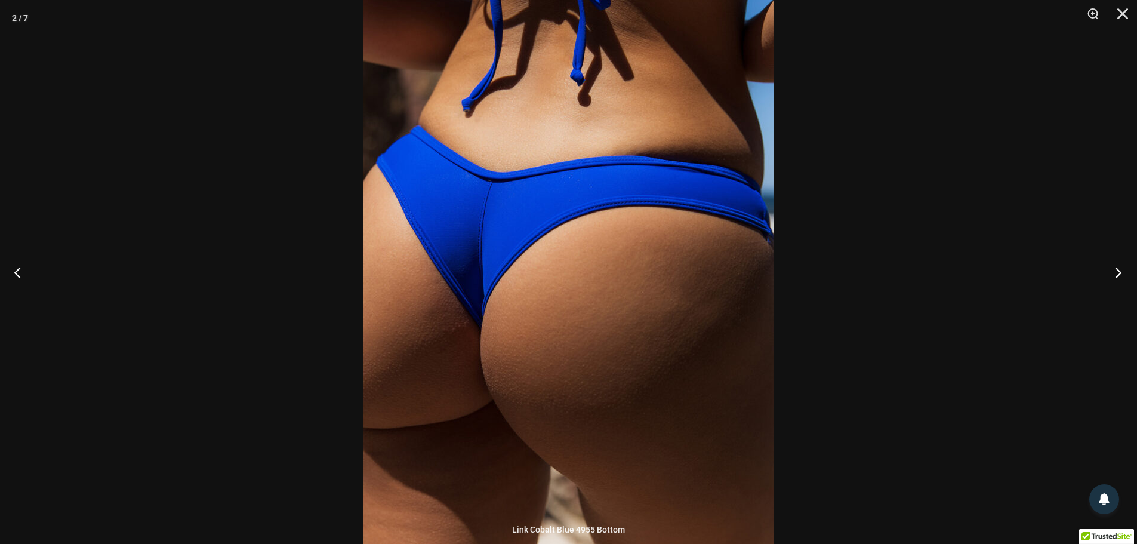
click at [1120, 277] on button "Next" at bounding box center [1115, 272] width 45 height 60
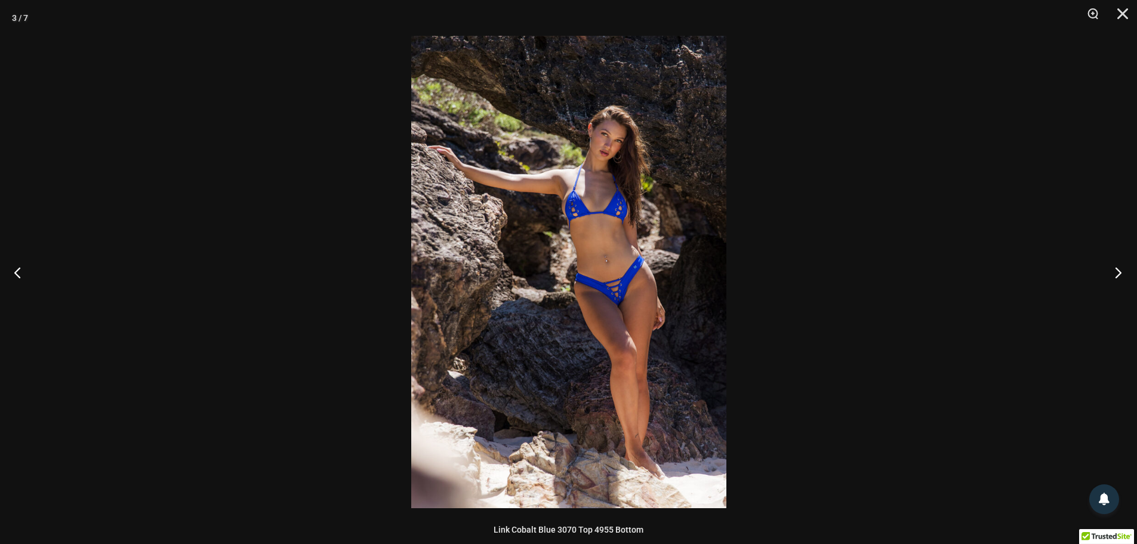
click at [1120, 277] on button "Next" at bounding box center [1115, 272] width 45 height 60
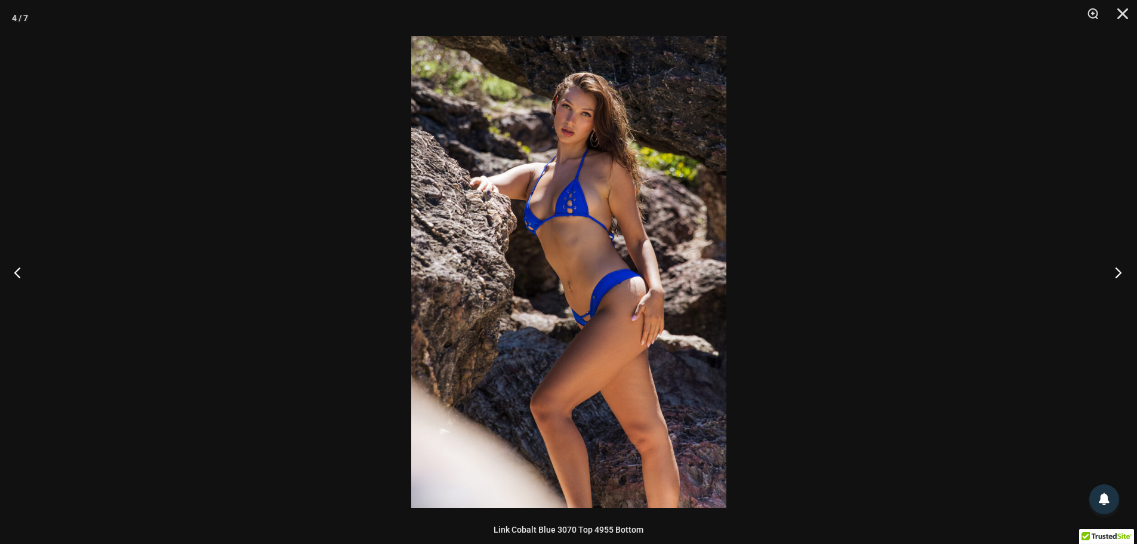
click at [1120, 277] on button "Next" at bounding box center [1115, 272] width 45 height 60
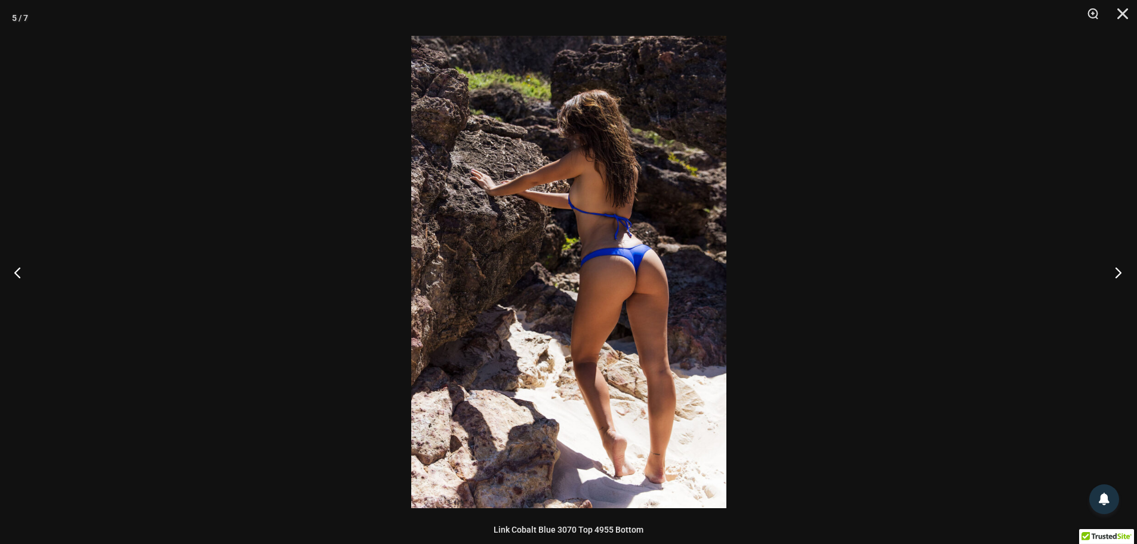
click at [1115, 273] on button "Next" at bounding box center [1115, 272] width 45 height 60
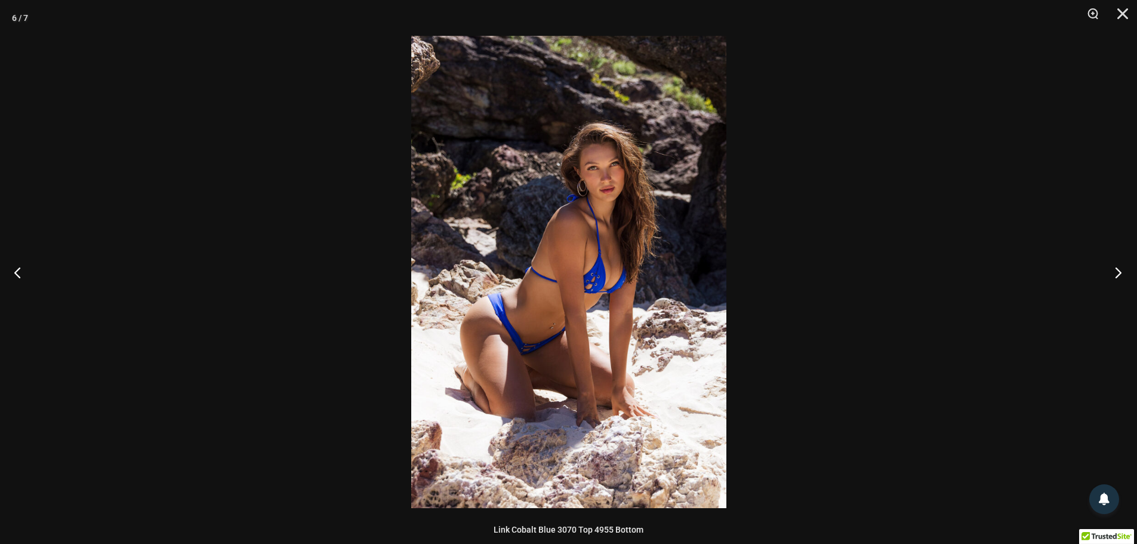
click at [1115, 273] on button "Next" at bounding box center [1115, 272] width 45 height 60
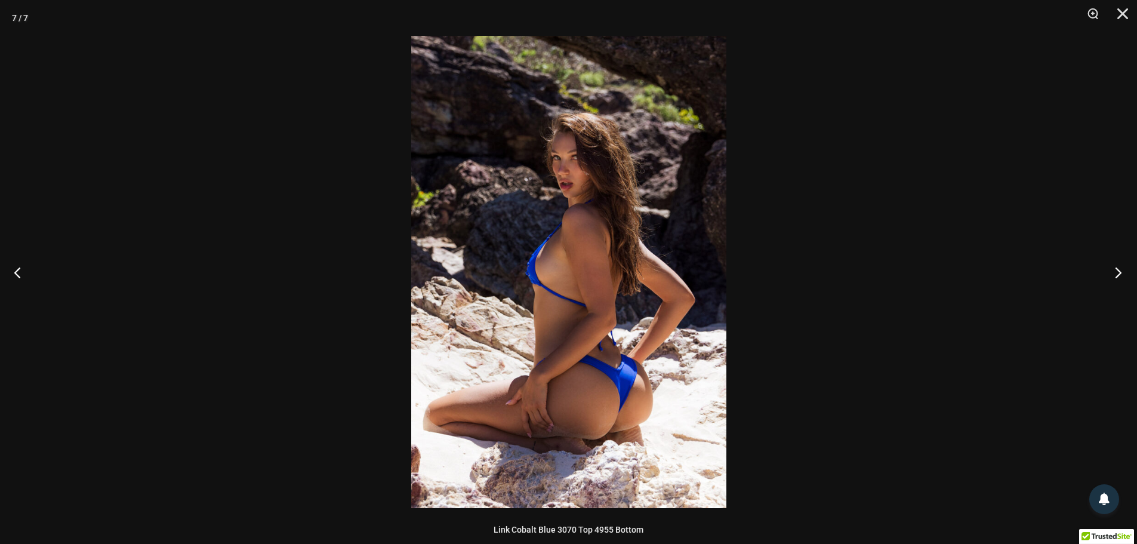
click at [1116, 278] on button "Next" at bounding box center [1115, 272] width 45 height 60
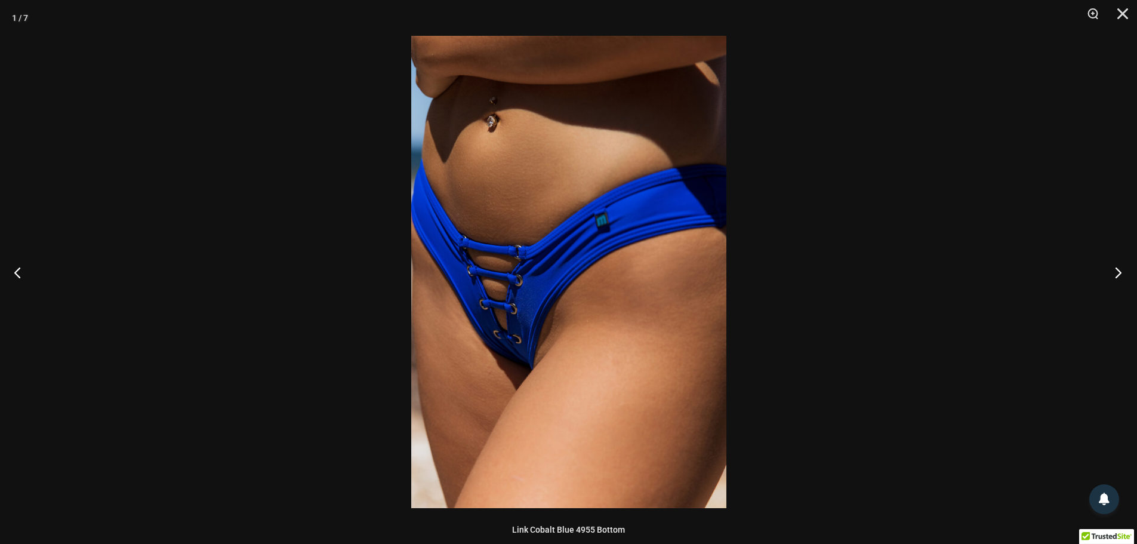
click at [1118, 270] on button "Next" at bounding box center [1115, 272] width 45 height 60
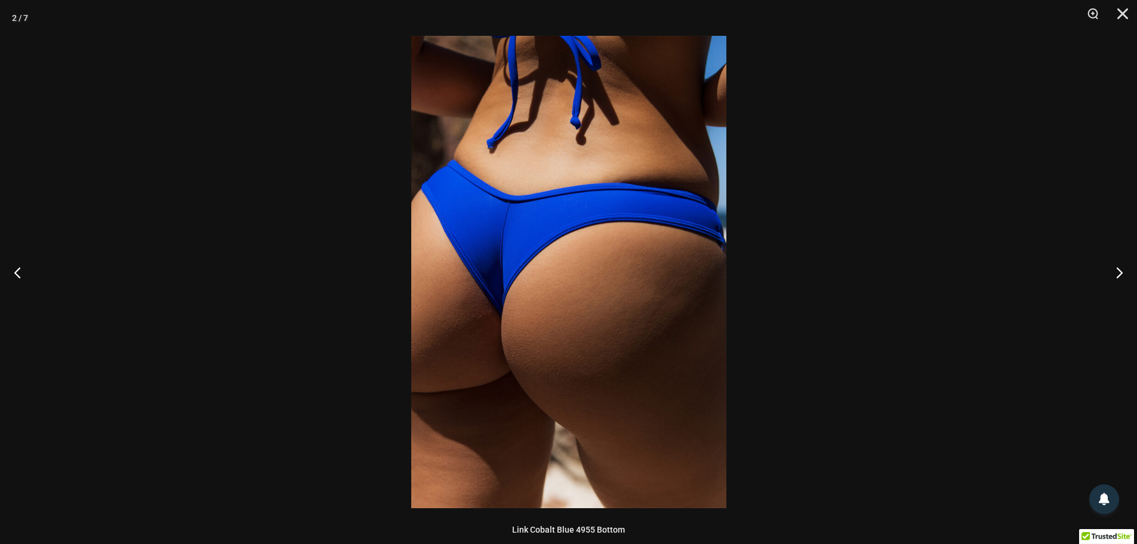
click at [802, 230] on div at bounding box center [568, 272] width 1137 height 544
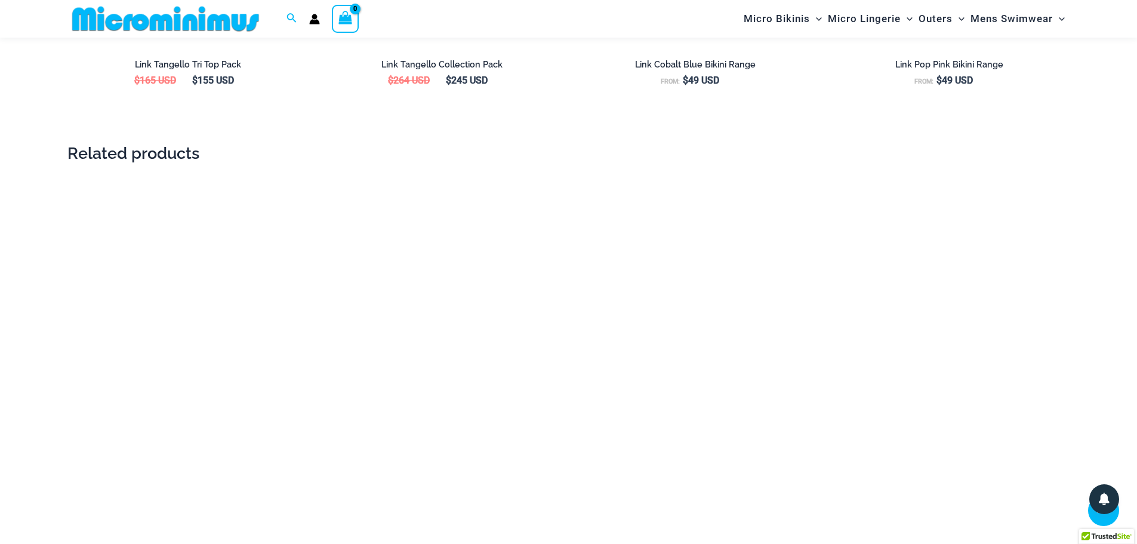
scroll to position [2149, 0]
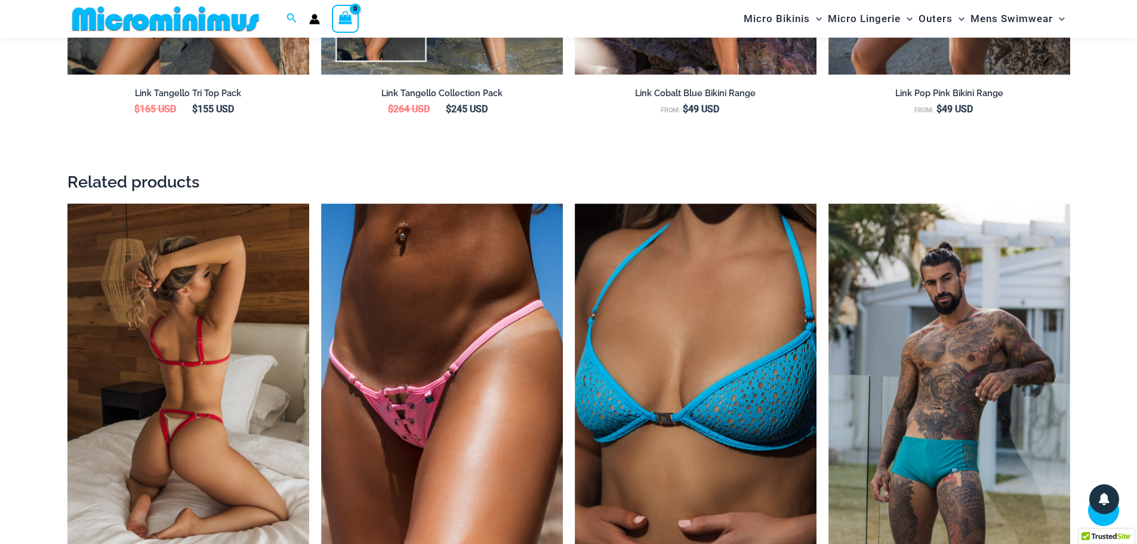
click at [238, 259] on img at bounding box center [188, 385] width 242 height 363
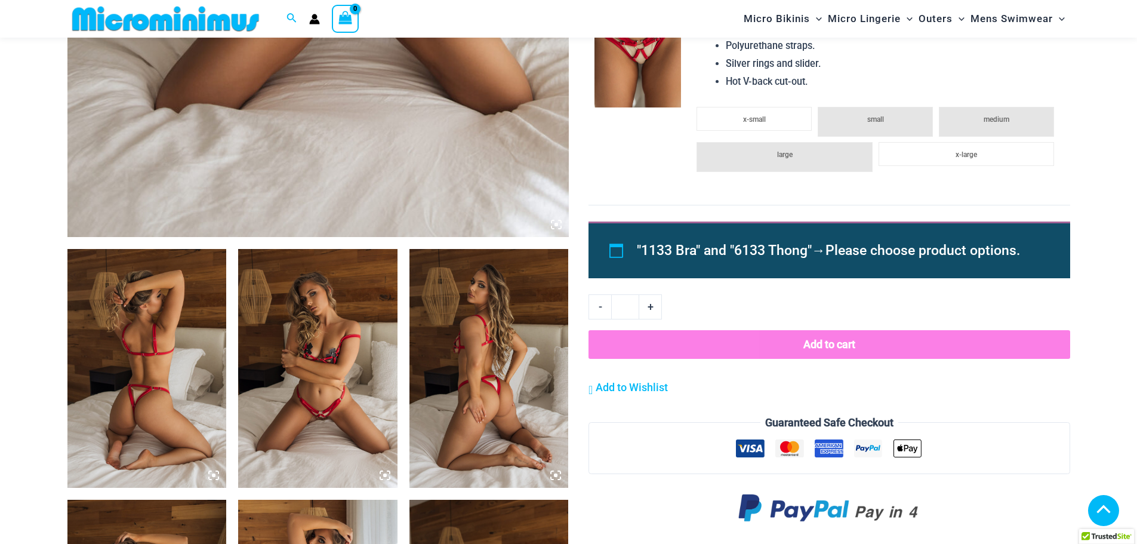
scroll to position [653, 0]
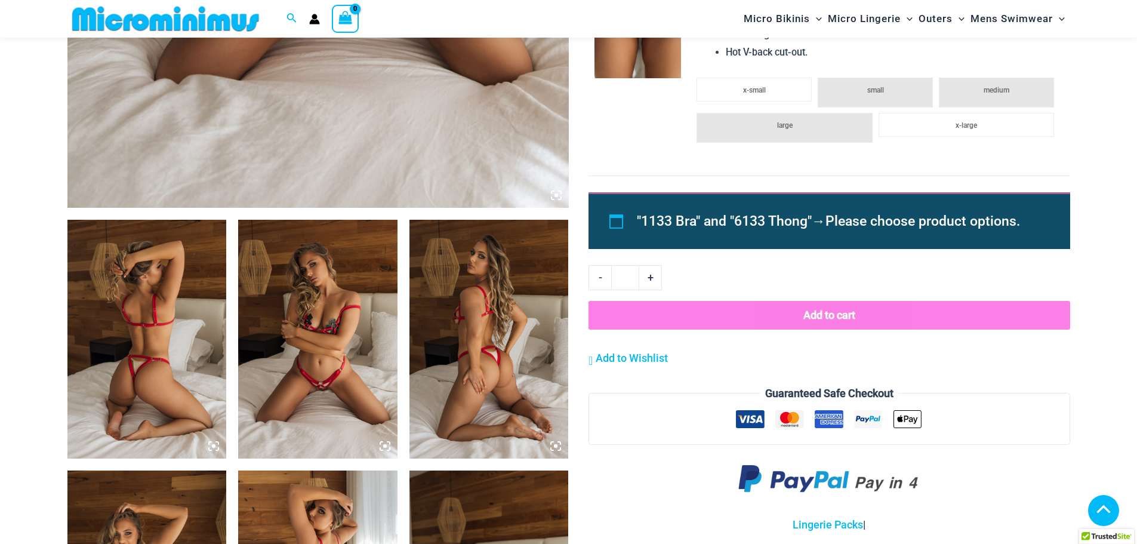
click at [131, 254] on img at bounding box center [146, 339] width 159 height 239
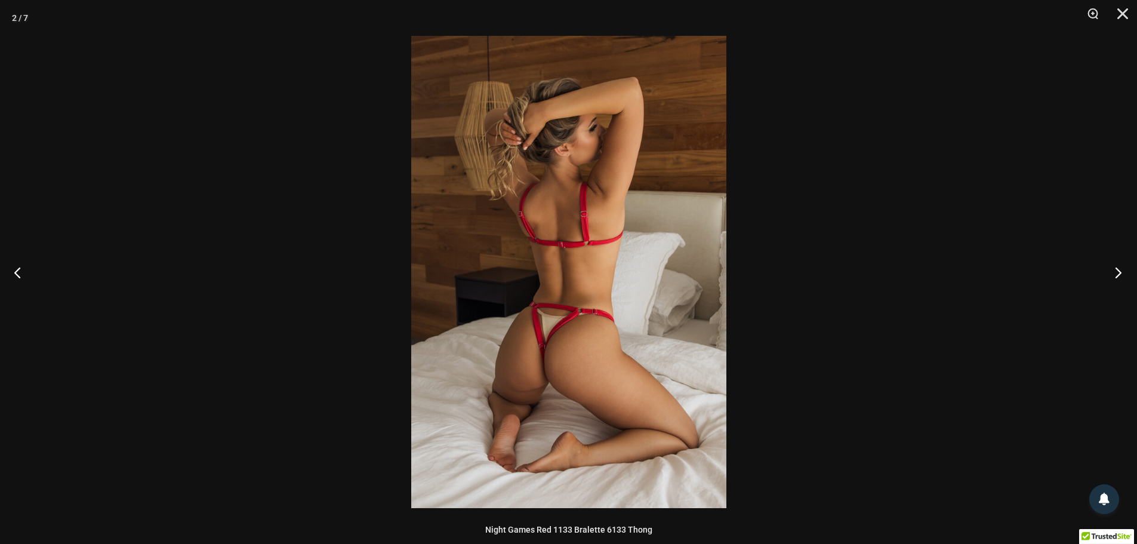
click at [1118, 270] on button "Next" at bounding box center [1115, 272] width 45 height 60
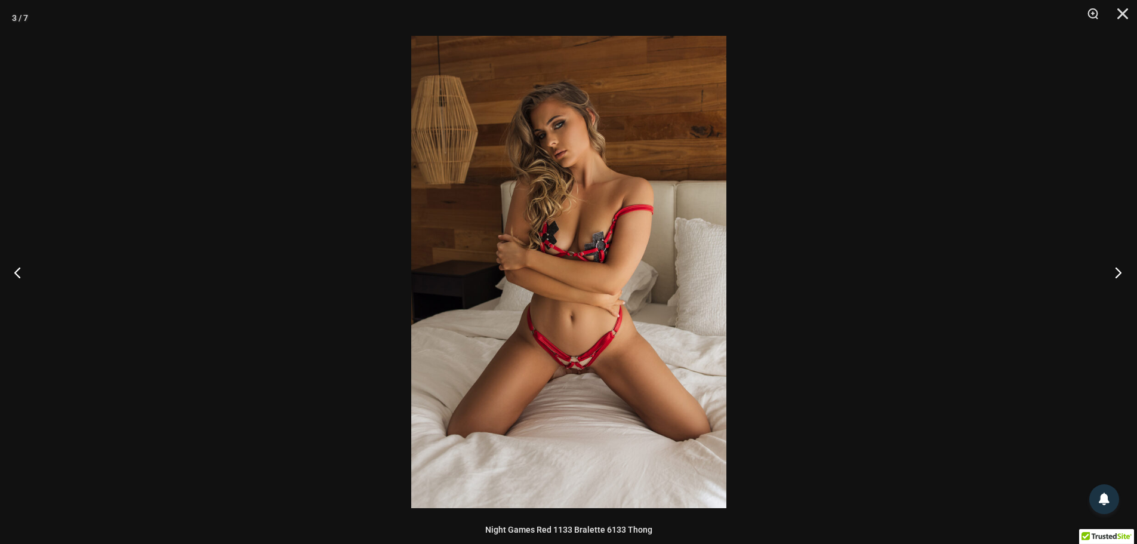
click at [1118, 270] on button "Next" at bounding box center [1115, 272] width 45 height 60
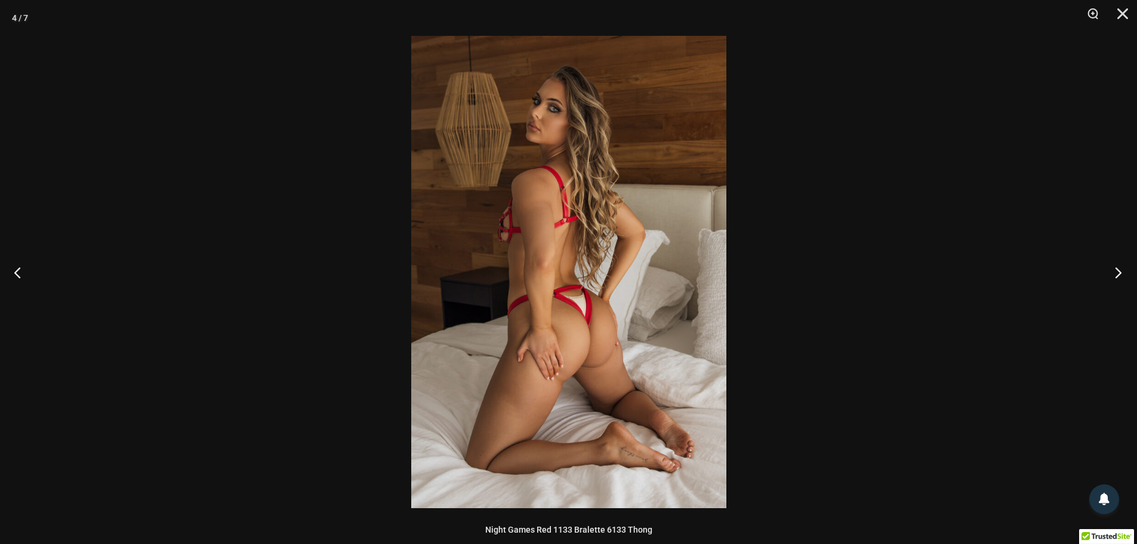
click at [1119, 275] on button "Next" at bounding box center [1115, 272] width 45 height 60
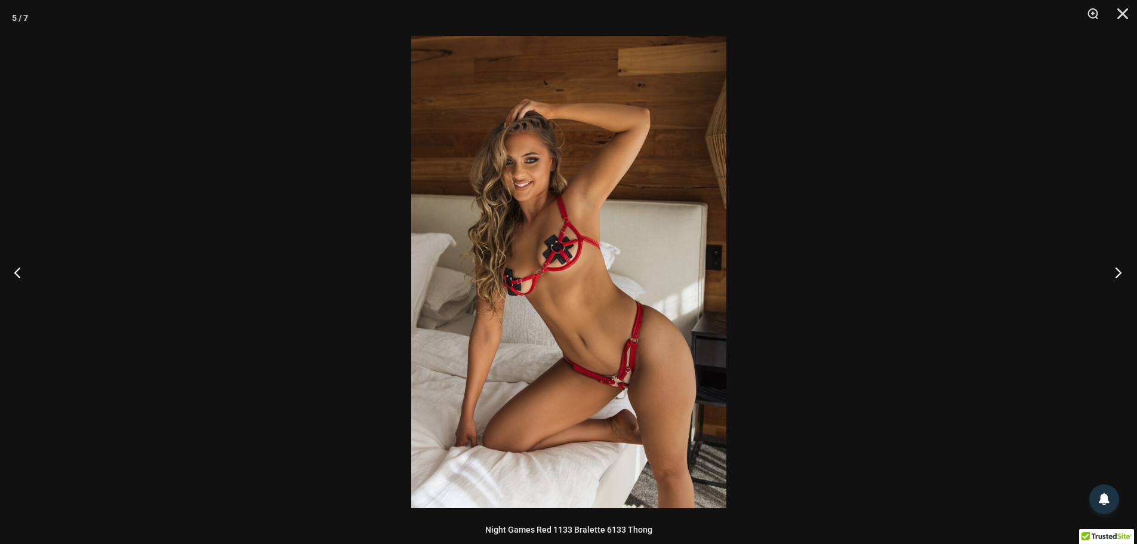
click at [1119, 275] on button "Next" at bounding box center [1115, 272] width 45 height 60
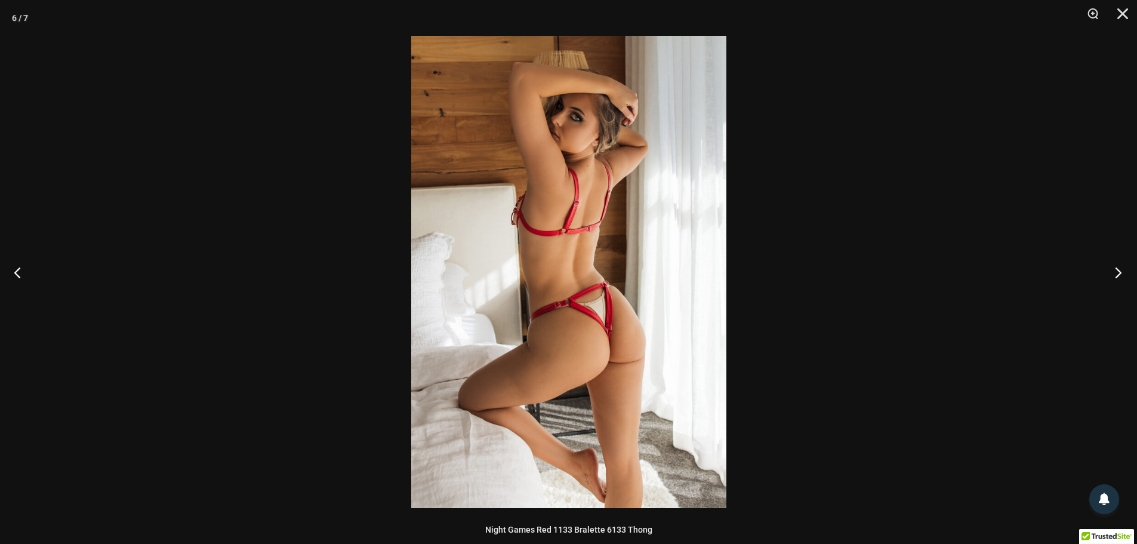
click at [1115, 264] on button "Next" at bounding box center [1115, 272] width 45 height 60
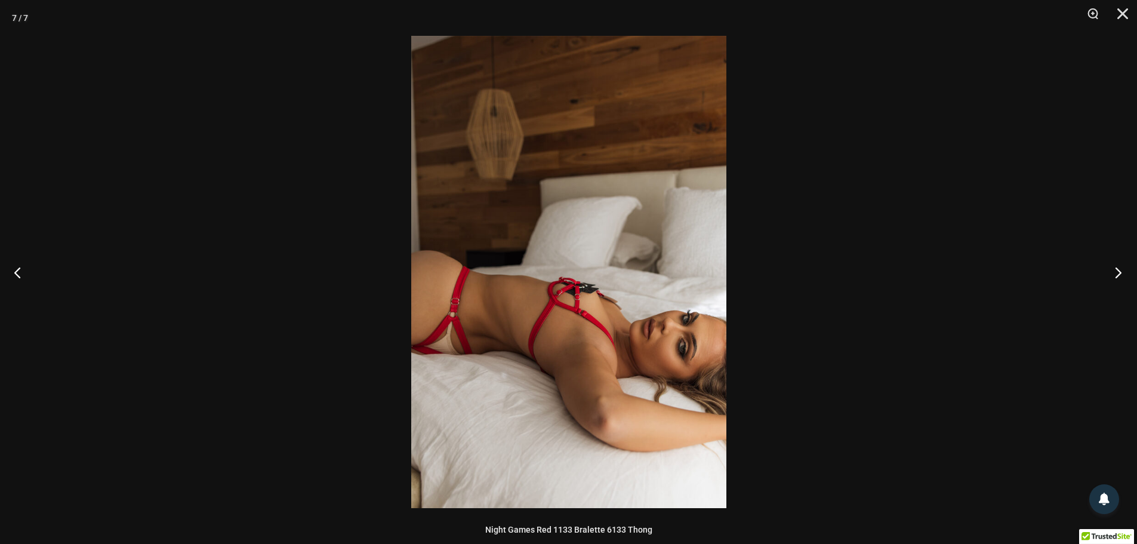
click at [1115, 264] on button "Next" at bounding box center [1115, 272] width 45 height 60
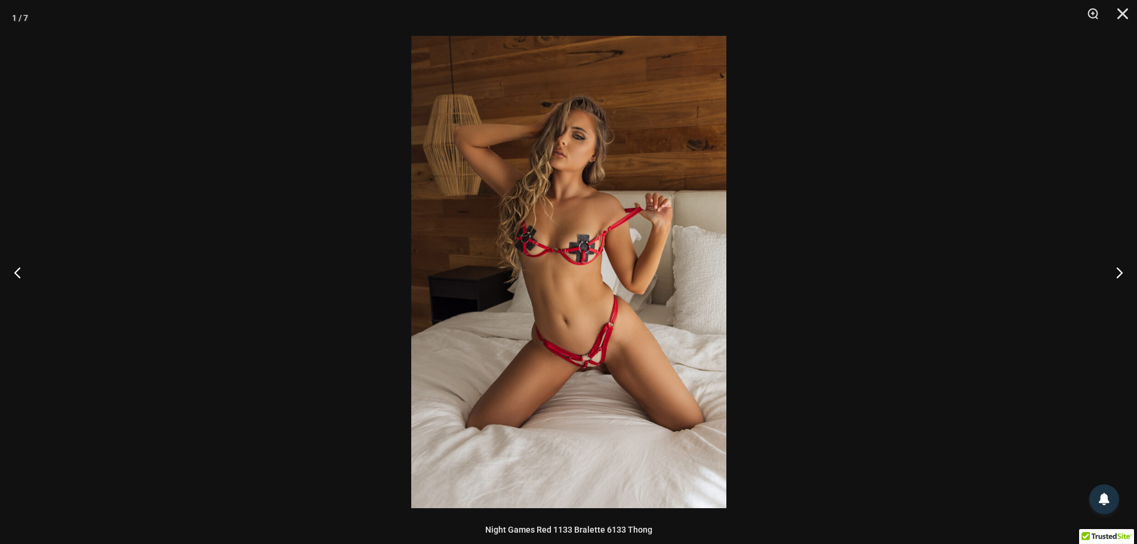
click at [933, 275] on div at bounding box center [568, 272] width 1137 height 544
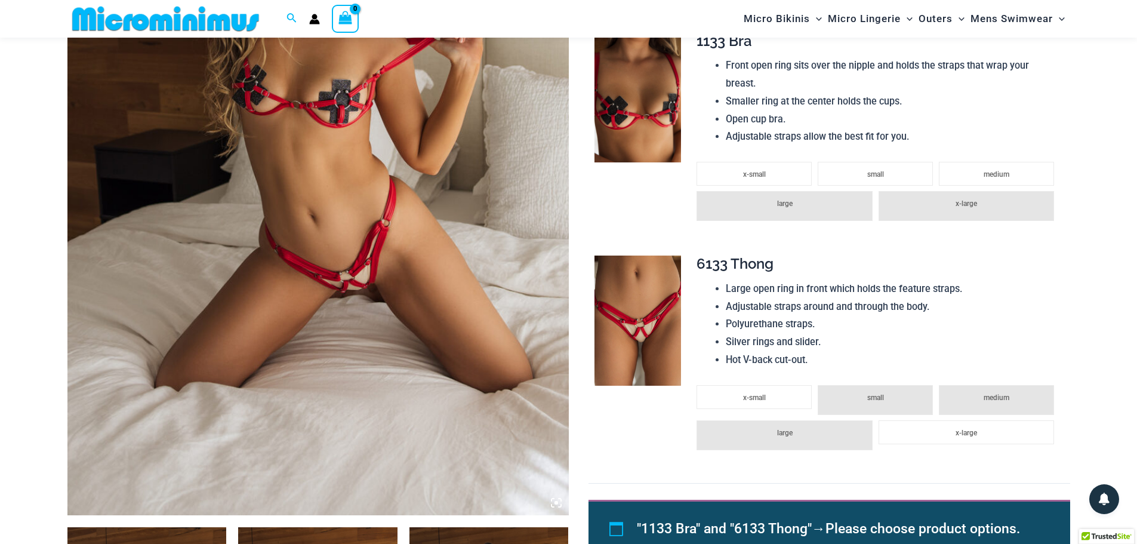
scroll to position [0, 0]
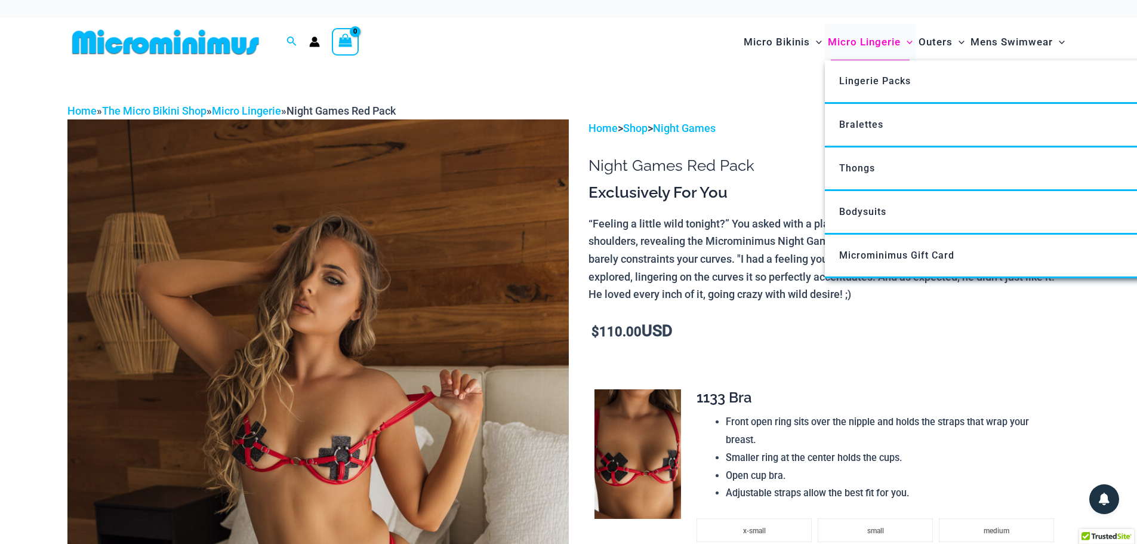
click at [867, 43] on span "Micro Lingerie" at bounding box center [864, 42] width 73 height 30
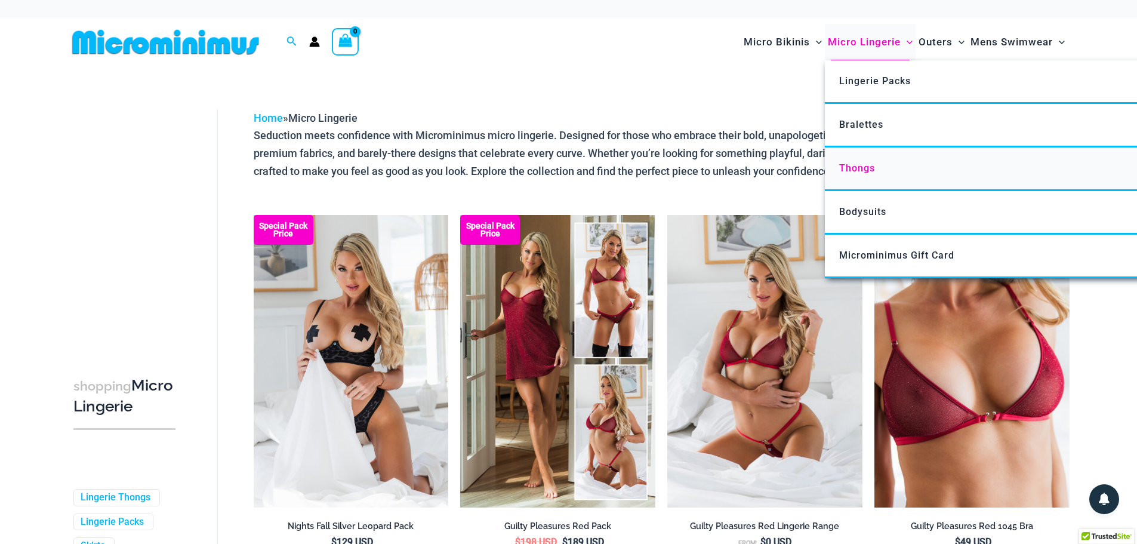
click at [857, 168] on span "Thongs" at bounding box center [857, 167] width 36 height 11
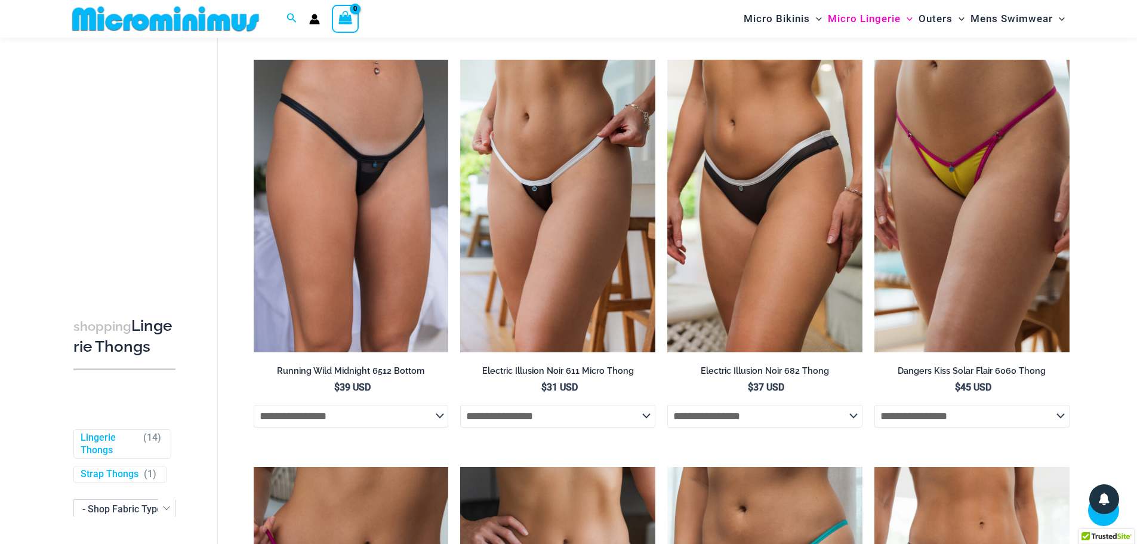
scroll to position [468, 0]
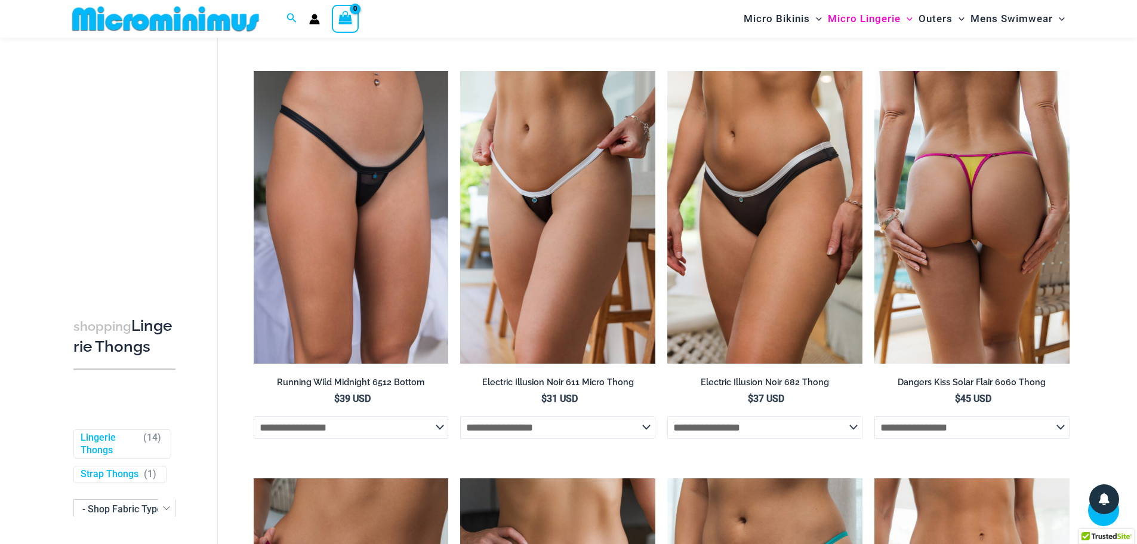
click at [962, 199] on img at bounding box center [972, 217] width 195 height 293
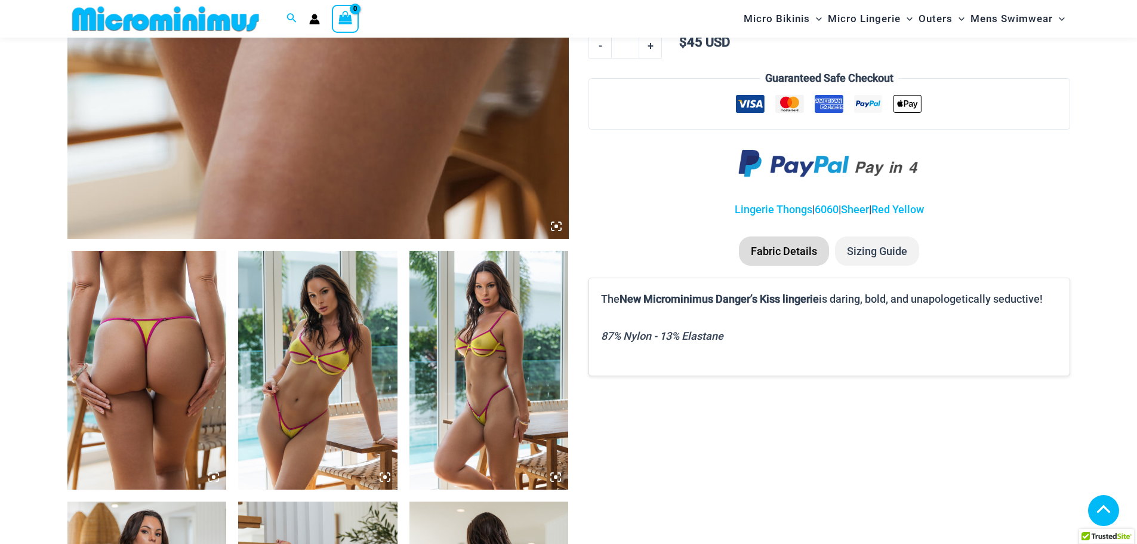
scroll to position [647, 0]
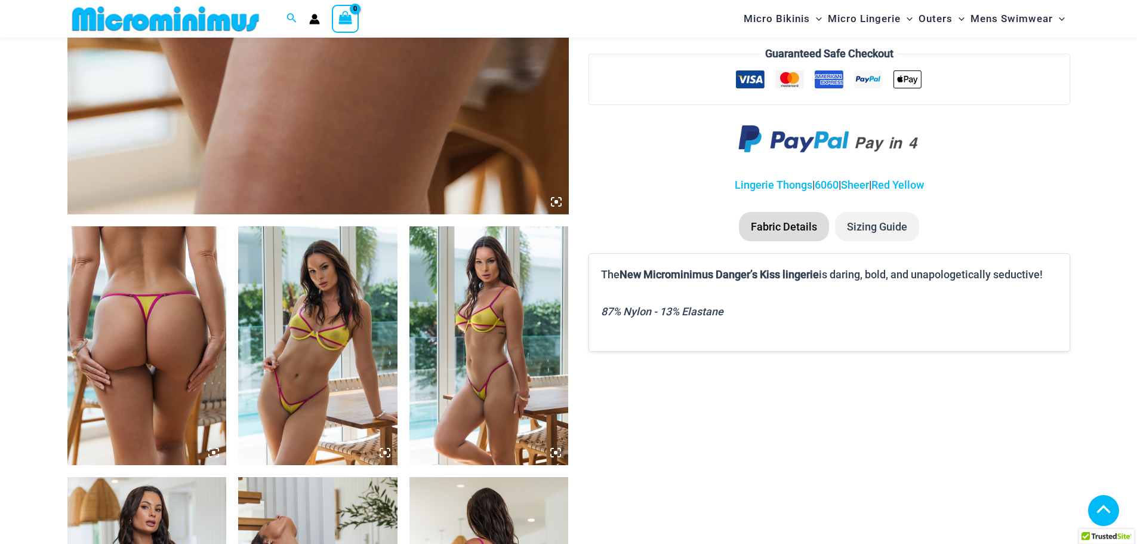
click at [203, 297] on img at bounding box center [146, 345] width 159 height 239
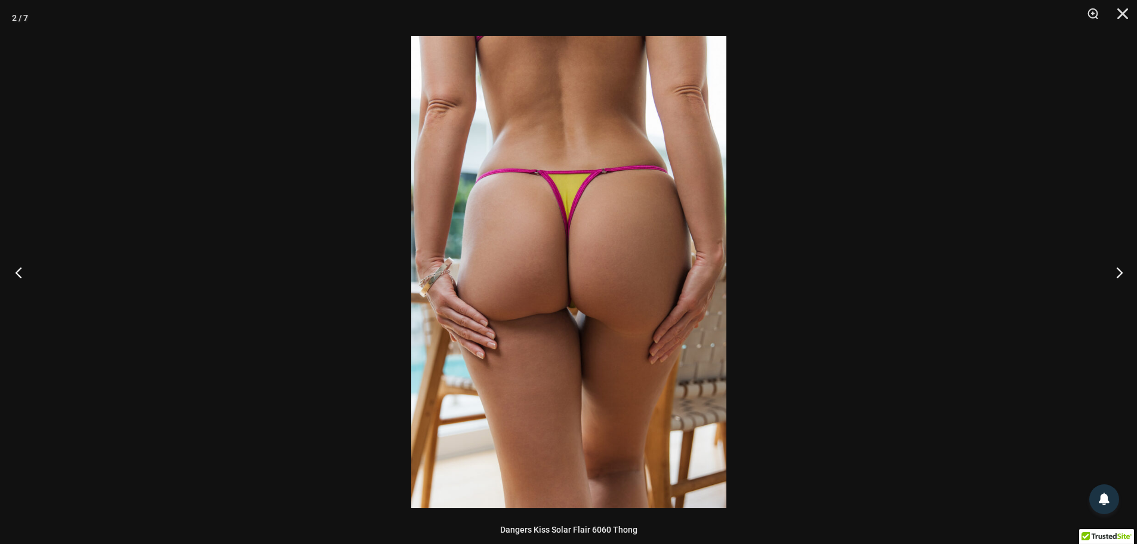
click at [19, 273] on button "Previous" at bounding box center [22, 272] width 45 height 60
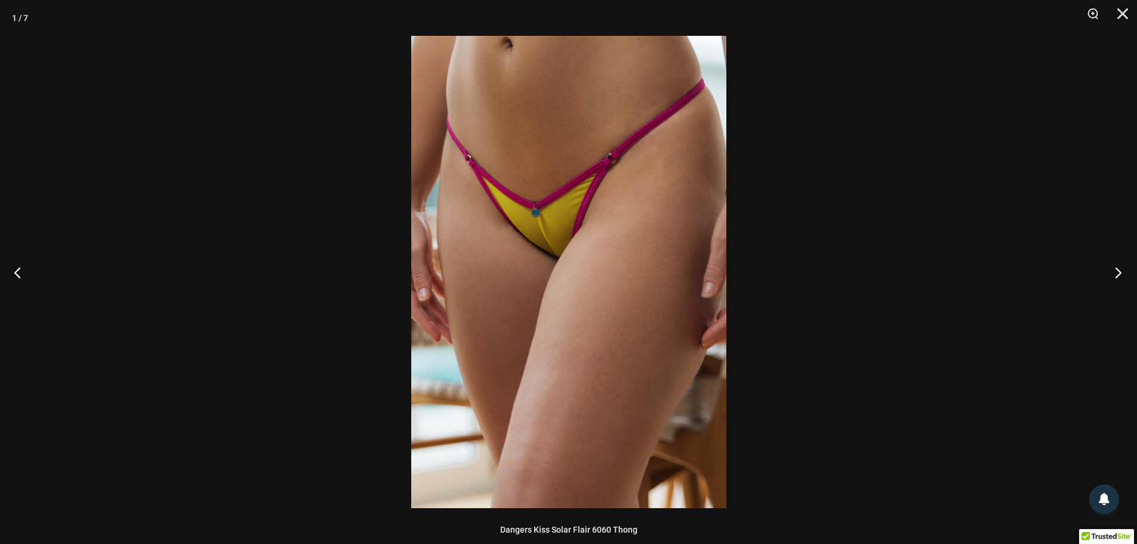
click at [1115, 271] on button "Next" at bounding box center [1115, 272] width 45 height 60
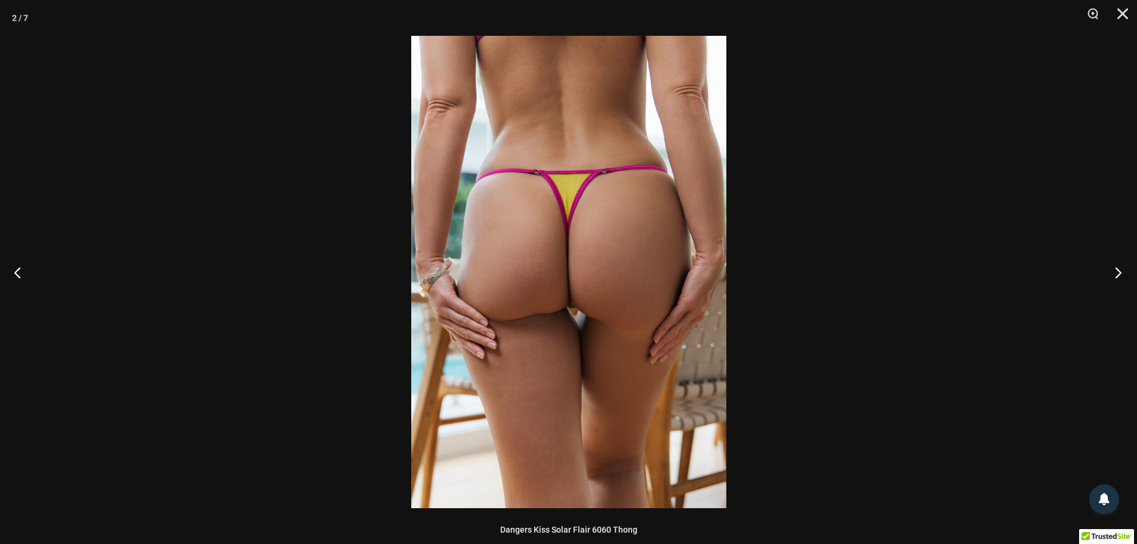
click at [1115, 271] on button "Next" at bounding box center [1115, 272] width 45 height 60
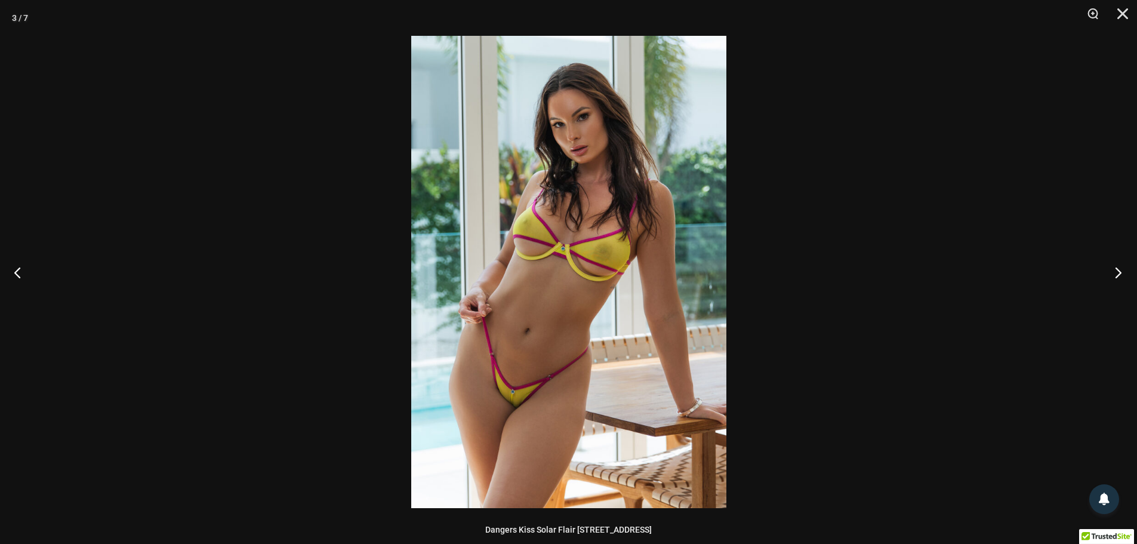
click at [1105, 269] on button "Next" at bounding box center [1115, 272] width 45 height 60
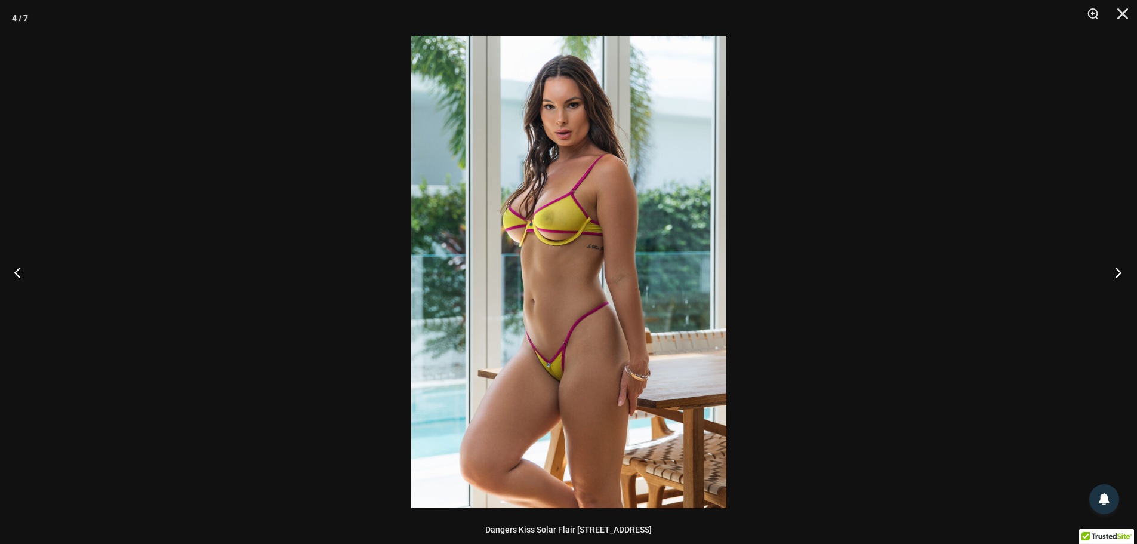
click at [1105, 269] on button "Next" at bounding box center [1115, 272] width 45 height 60
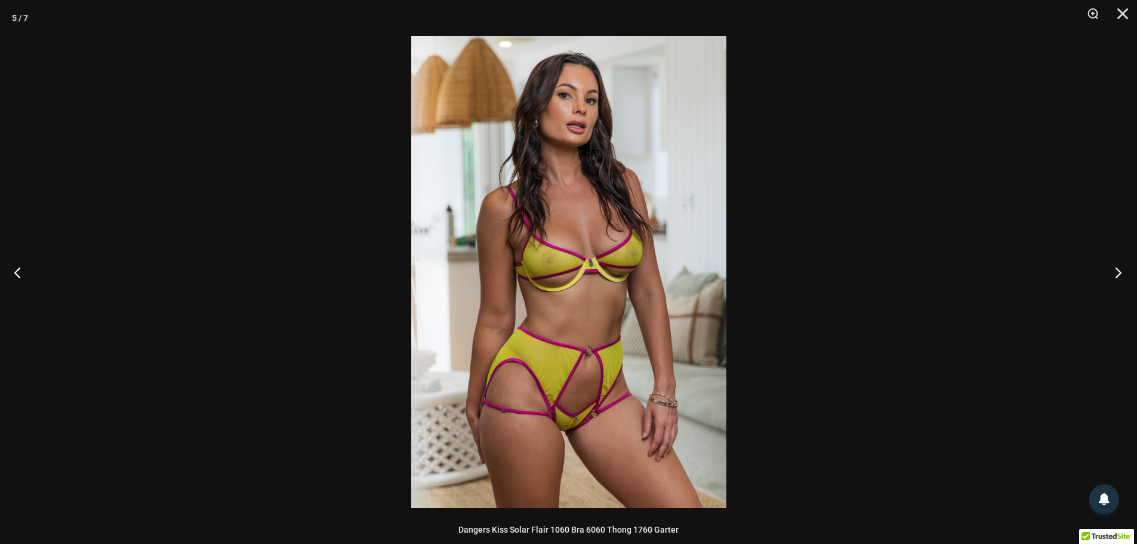
click at [1105, 269] on button "Next" at bounding box center [1115, 272] width 45 height 60
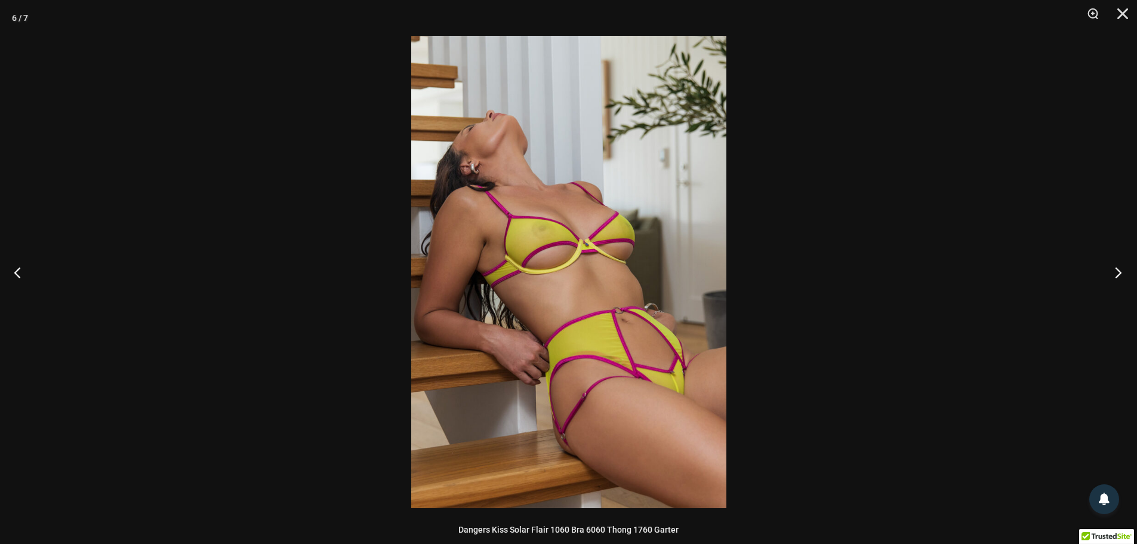
click at [1105, 269] on button "Next" at bounding box center [1115, 272] width 45 height 60
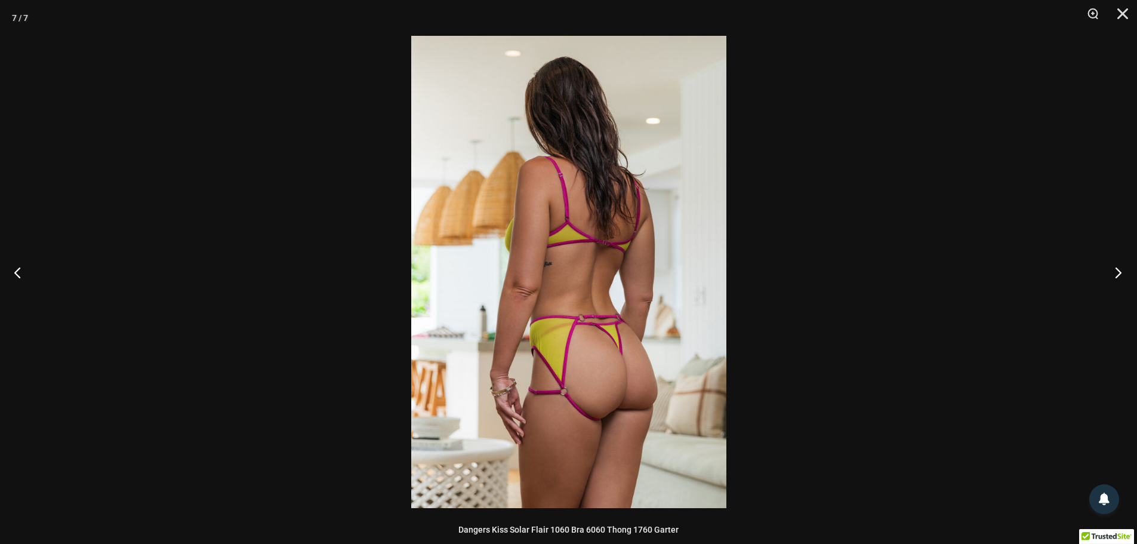
click at [1109, 272] on button "Next" at bounding box center [1115, 272] width 45 height 60
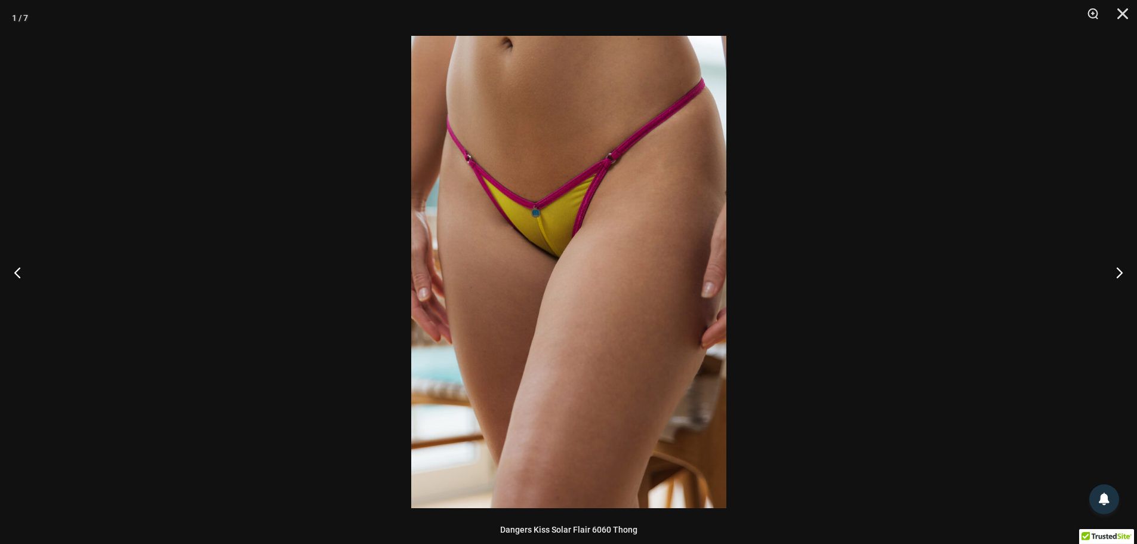
click at [982, 244] on div at bounding box center [568, 272] width 1137 height 544
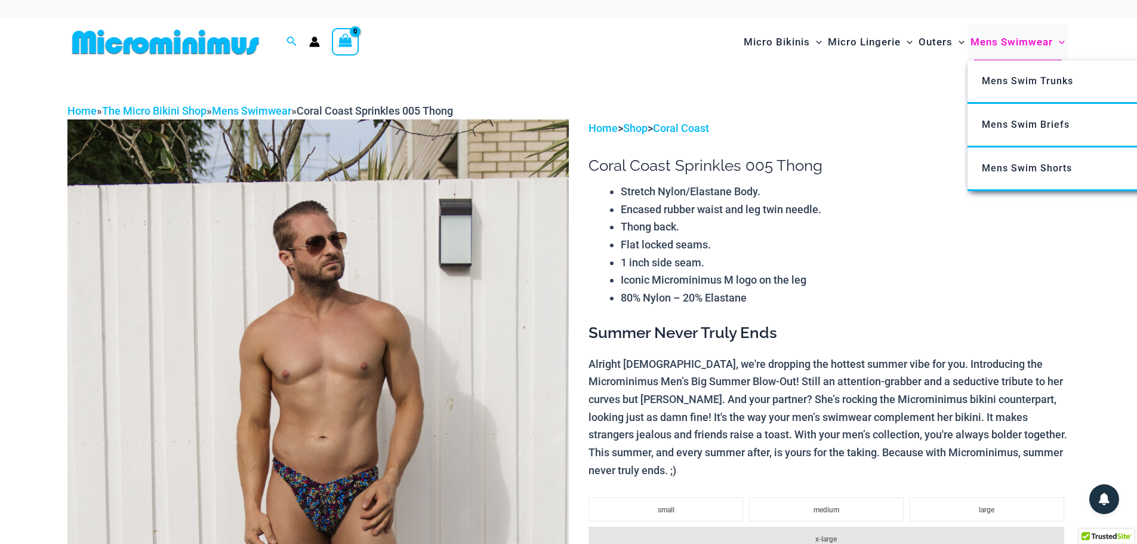
click at [1014, 41] on span "Mens Swimwear" at bounding box center [1012, 42] width 82 height 30
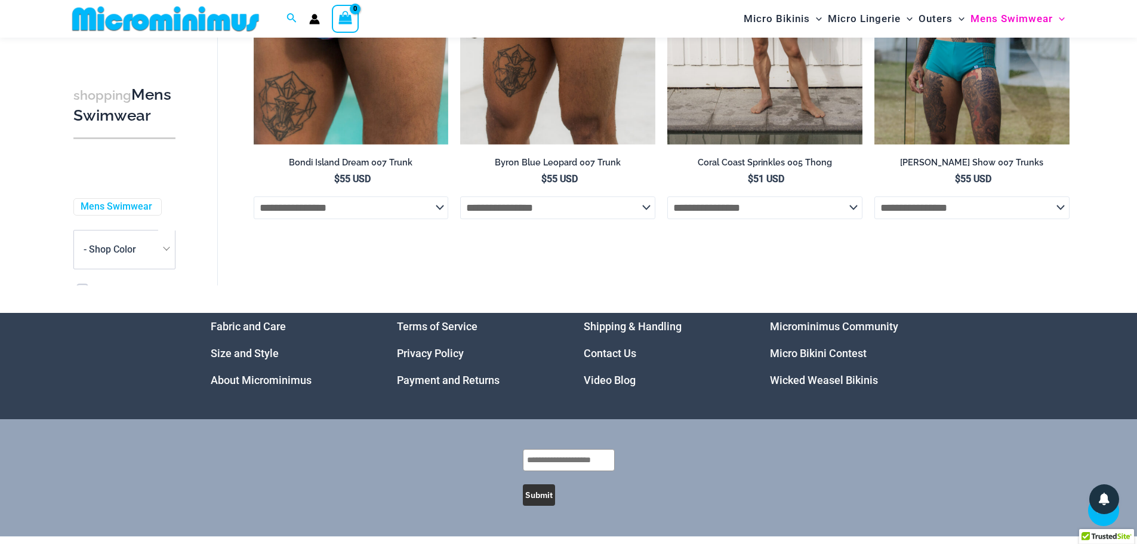
scroll to position [2856, 0]
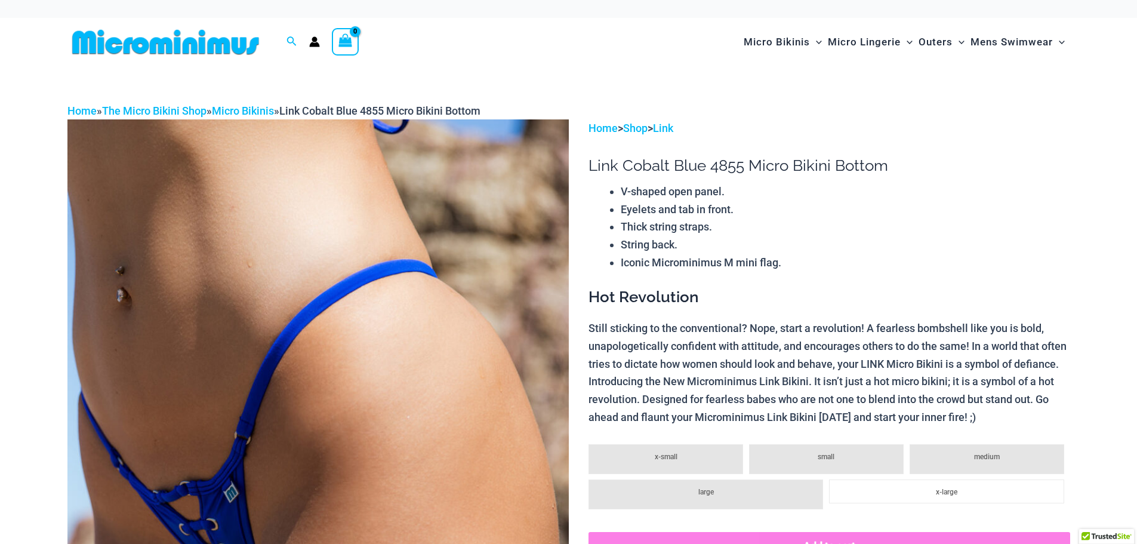
click at [325, 226] on img at bounding box center [318, 495] width 502 height 752
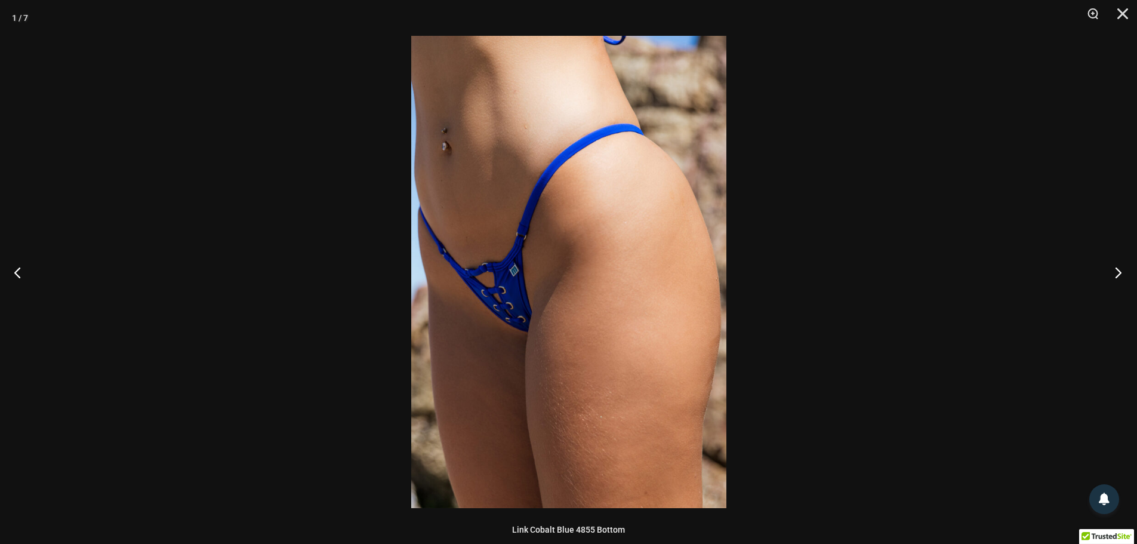
click at [1123, 272] on button "Next" at bounding box center [1115, 272] width 45 height 60
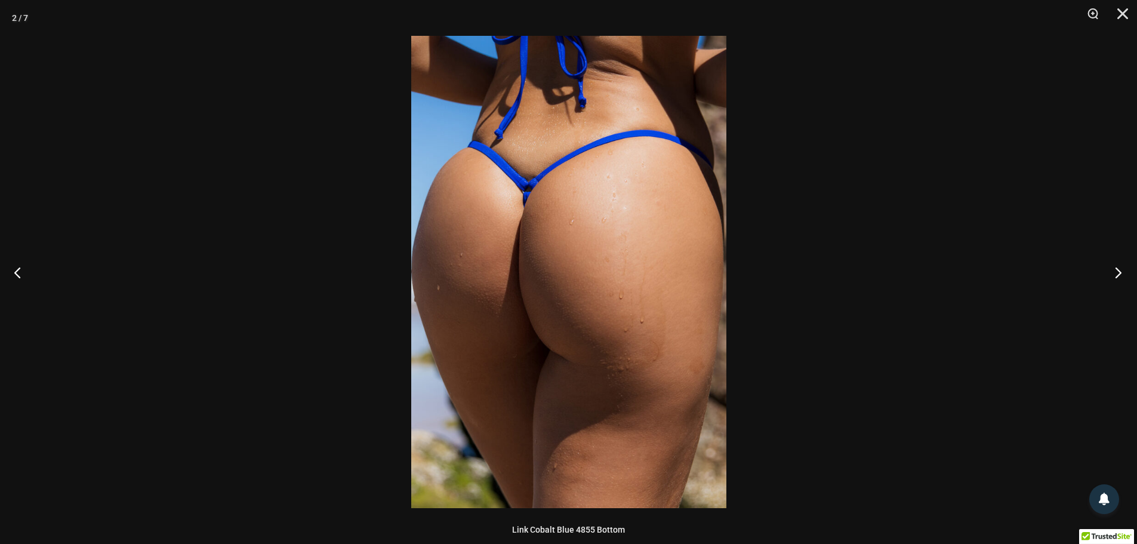
click at [1116, 271] on button "Next" at bounding box center [1115, 272] width 45 height 60
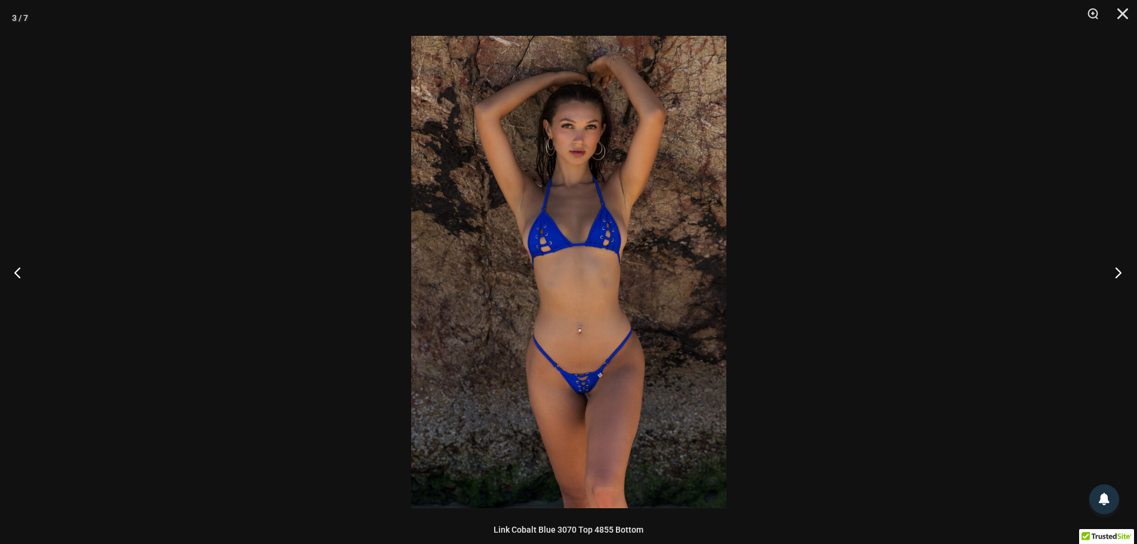
click at [1116, 271] on button "Next" at bounding box center [1115, 272] width 45 height 60
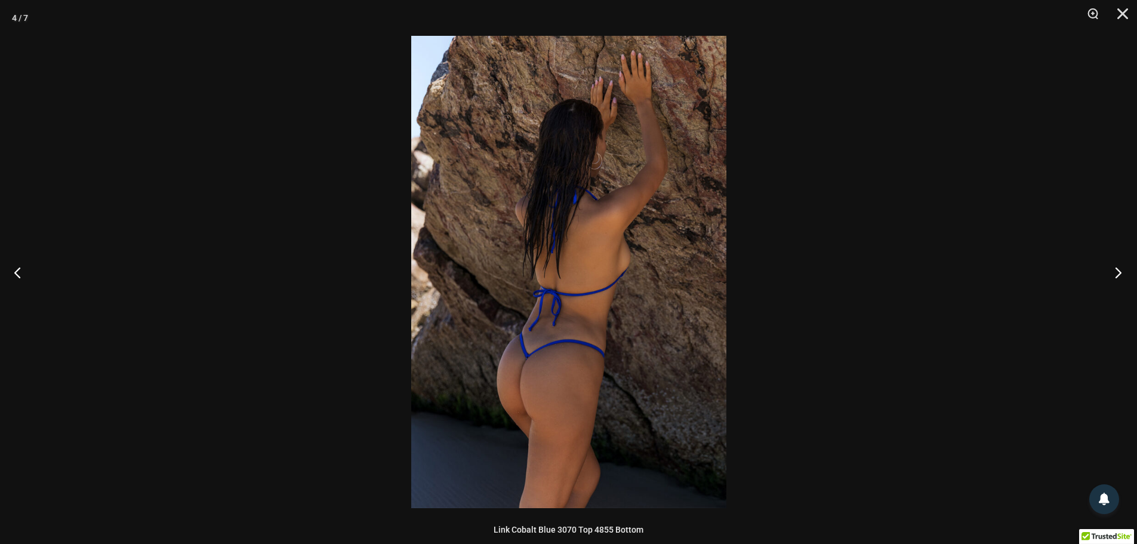
click at [1117, 276] on button "Next" at bounding box center [1115, 272] width 45 height 60
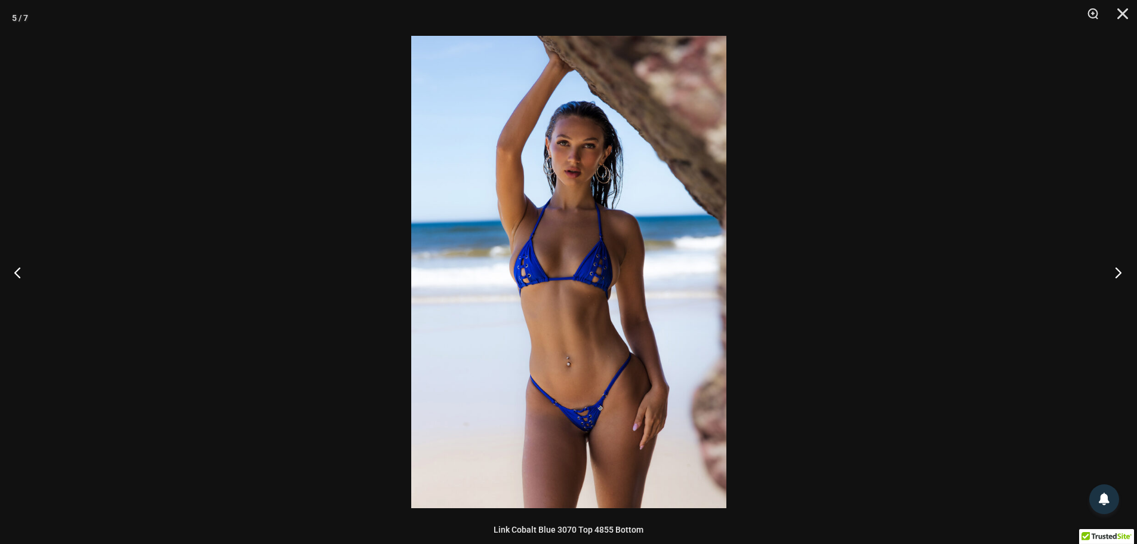
click at [1117, 276] on button "Next" at bounding box center [1115, 272] width 45 height 60
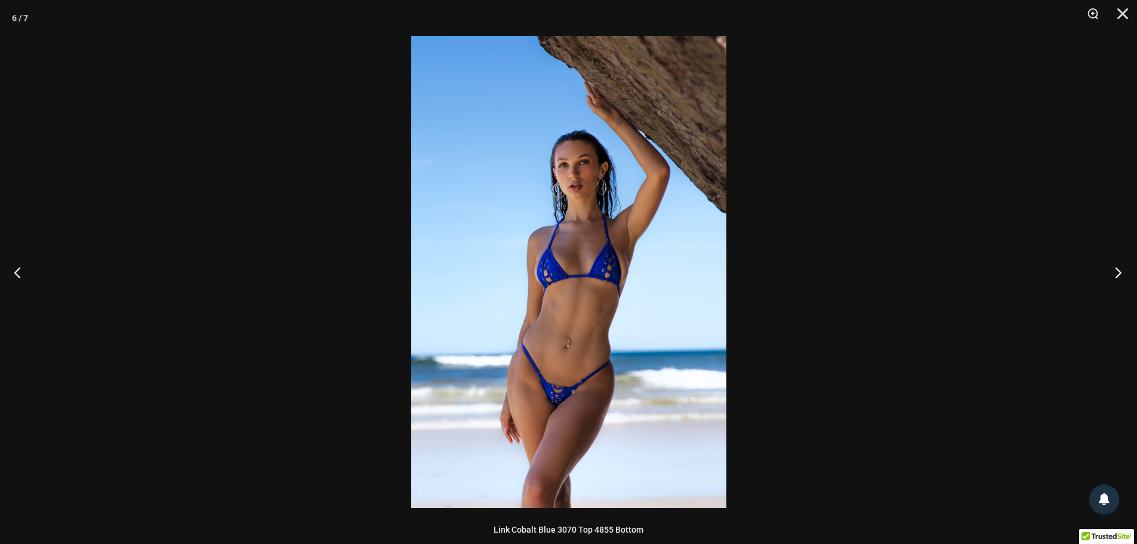
click at [1115, 273] on button "Next" at bounding box center [1115, 272] width 45 height 60
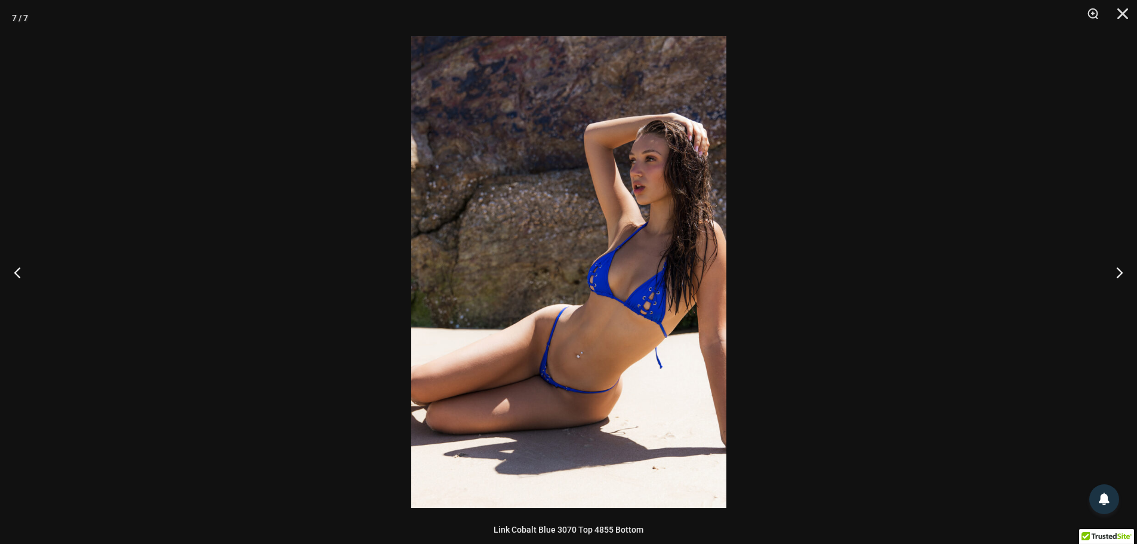
click at [628, 262] on img at bounding box center [568, 272] width 315 height 472
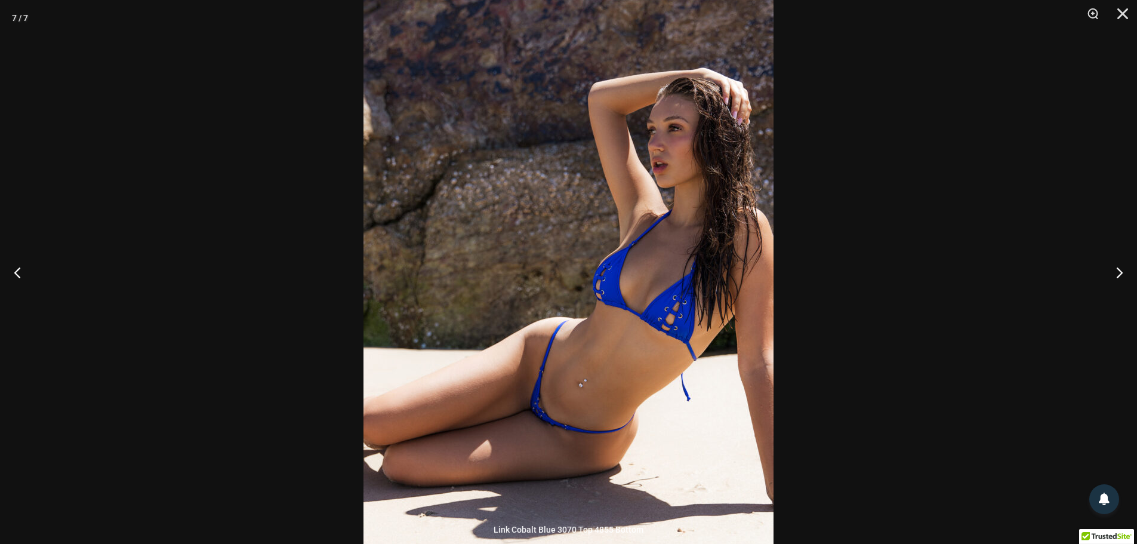
click at [628, 262] on img at bounding box center [569, 275] width 410 height 615
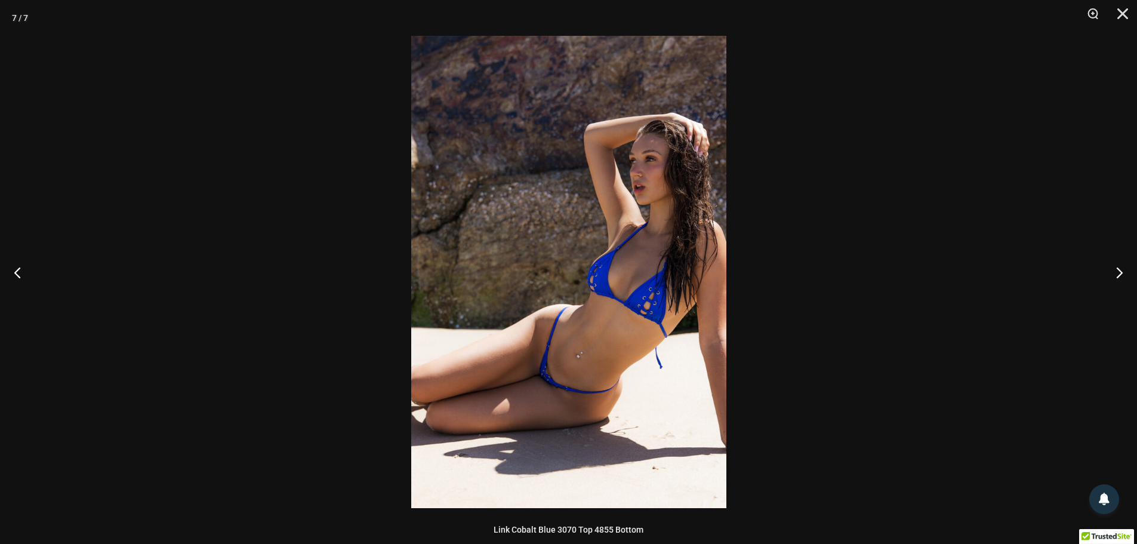
click at [850, 269] on div at bounding box center [568, 272] width 1137 height 544
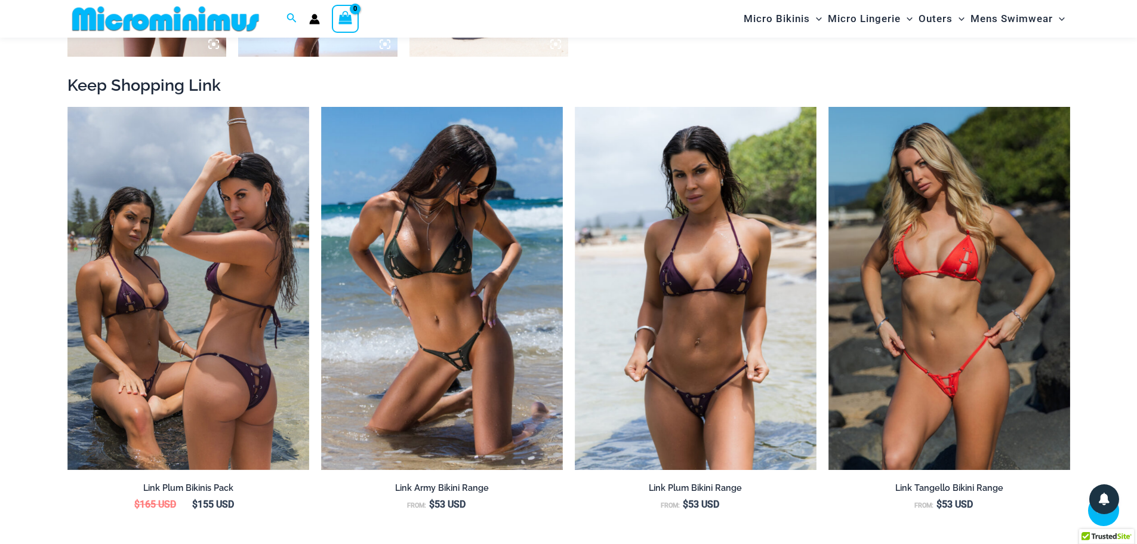
scroll to position [1305, 0]
